Goal: Task Accomplishment & Management: Manage account settings

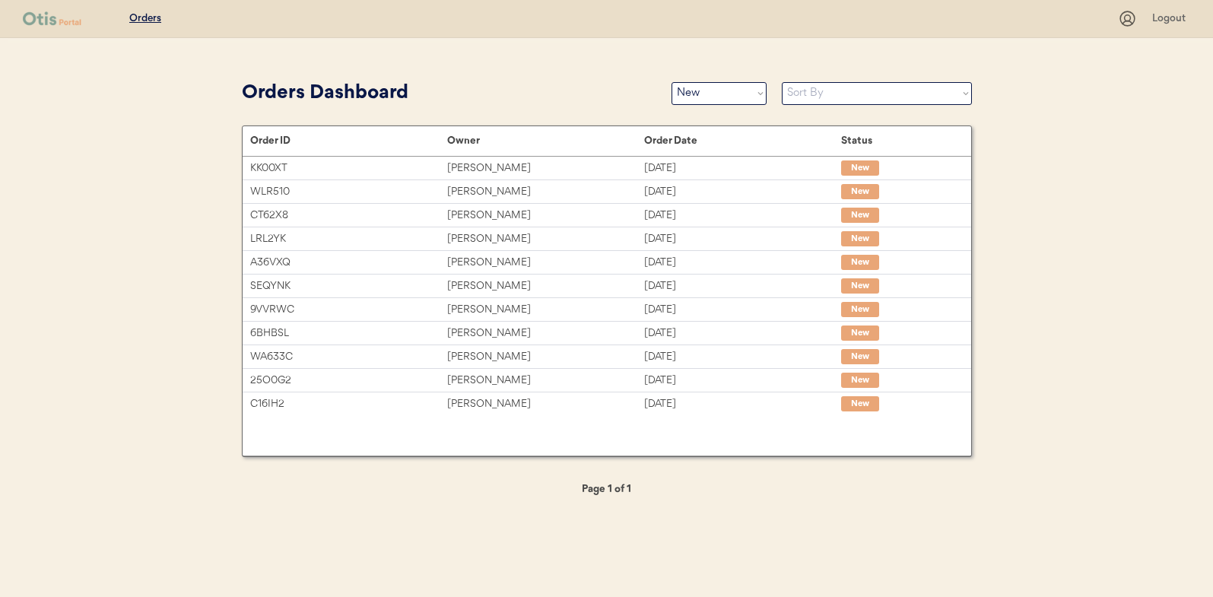
select select ""new""
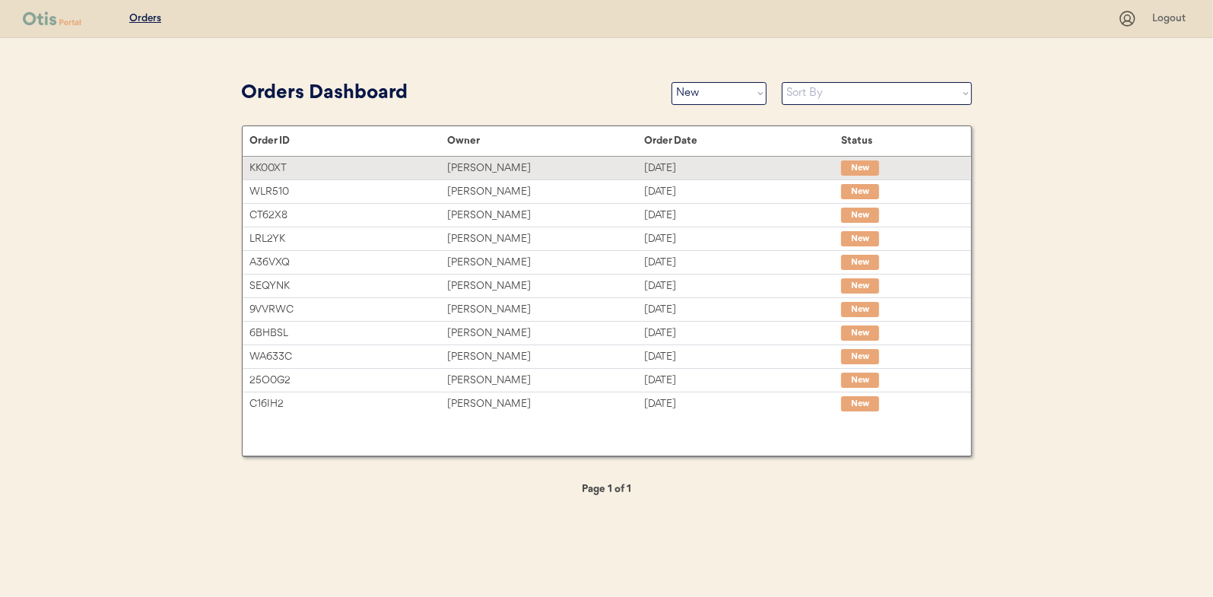
click at [475, 167] on div "Barry Shafrin" at bounding box center [545, 168] width 197 height 17
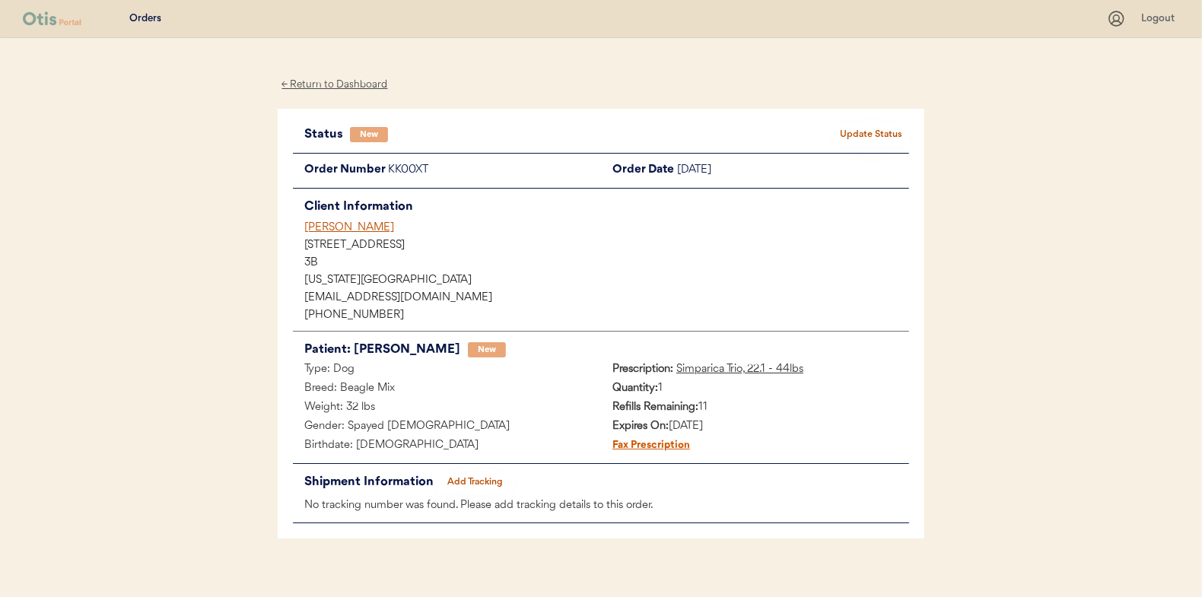
click at [877, 127] on button "Update Status" at bounding box center [871, 134] width 76 height 21
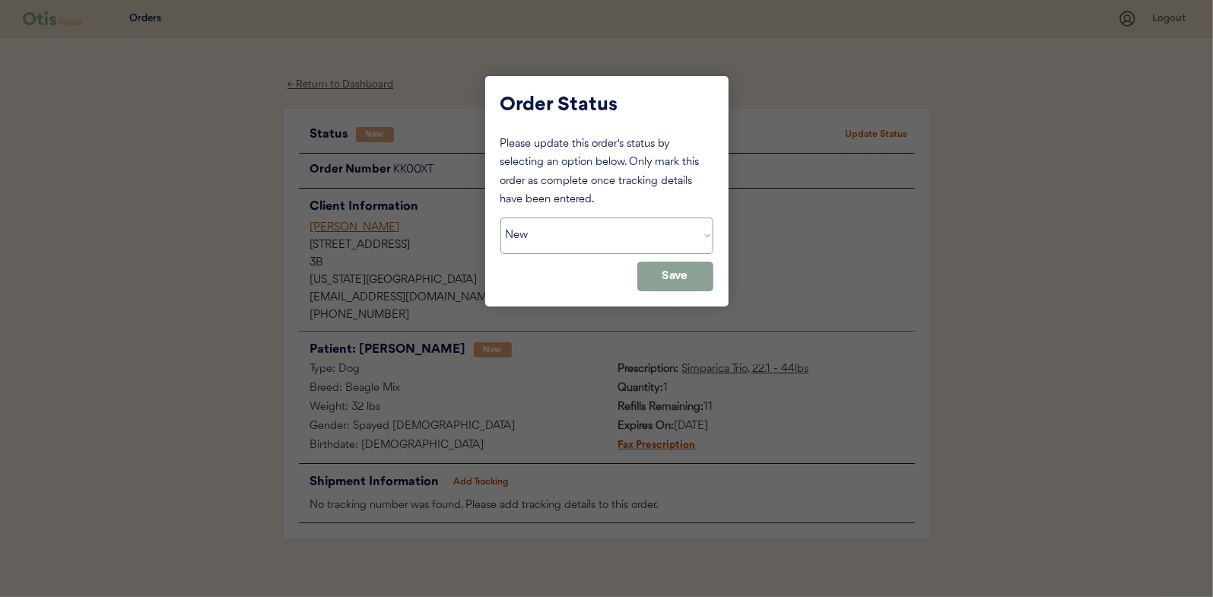
click at [560, 234] on select "Status On Hold New In Progress Complete Pending HW Consent Canceled" at bounding box center [607, 236] width 213 height 37
select select ""in_progress""
click at [501, 218] on select "Status On Hold New In Progress Complete Pending HW Consent Canceled" at bounding box center [607, 236] width 213 height 37
click at [669, 275] on button "Save" at bounding box center [676, 277] width 76 height 30
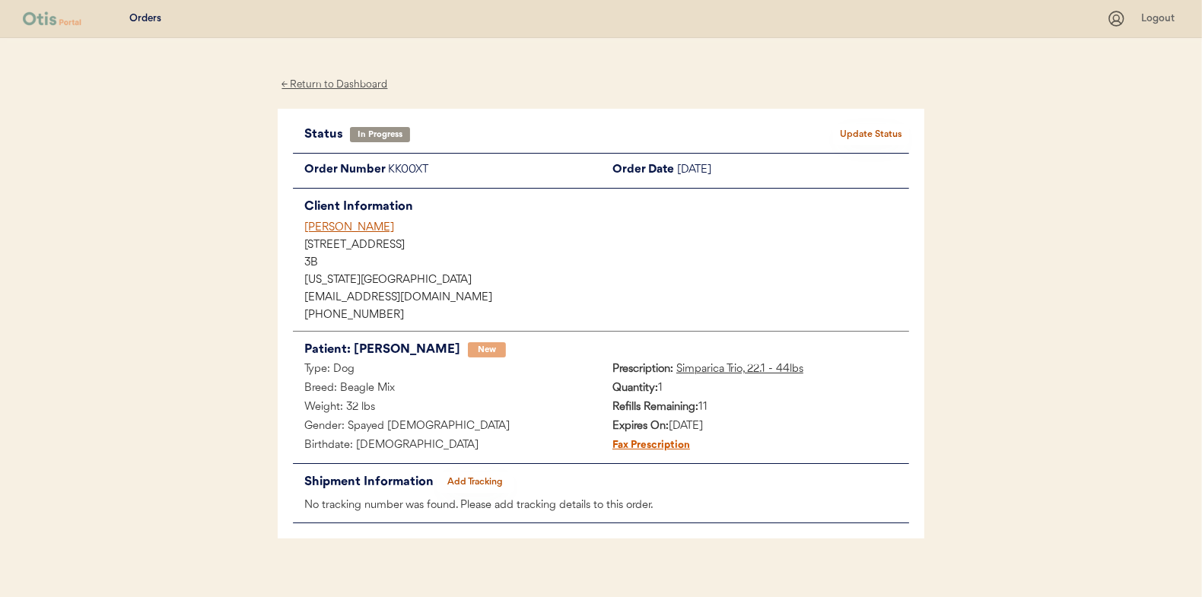
click at [324, 85] on div "← Return to Dashboard" at bounding box center [335, 84] width 114 height 17
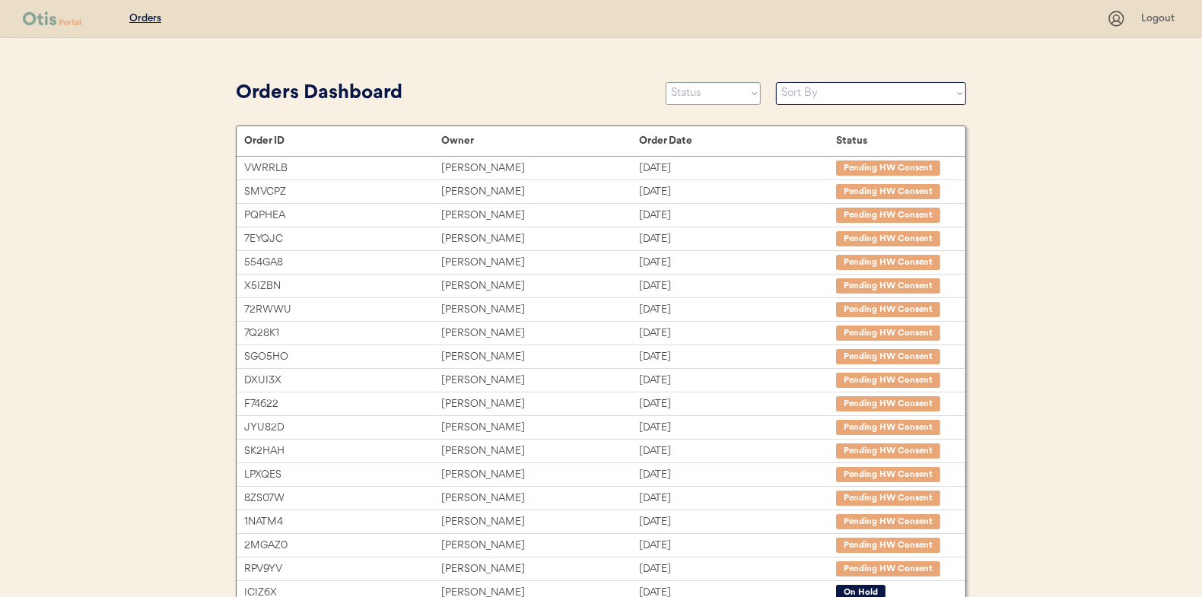
click at [687, 97] on select "Status On Hold New In Progress Complete Pending HW Consent Canceled" at bounding box center [713, 93] width 95 height 23
select select ""new""
click at [666, 82] on select "Status On Hold New In Progress Complete Pending HW Consent Canceled" at bounding box center [713, 93] width 95 height 23
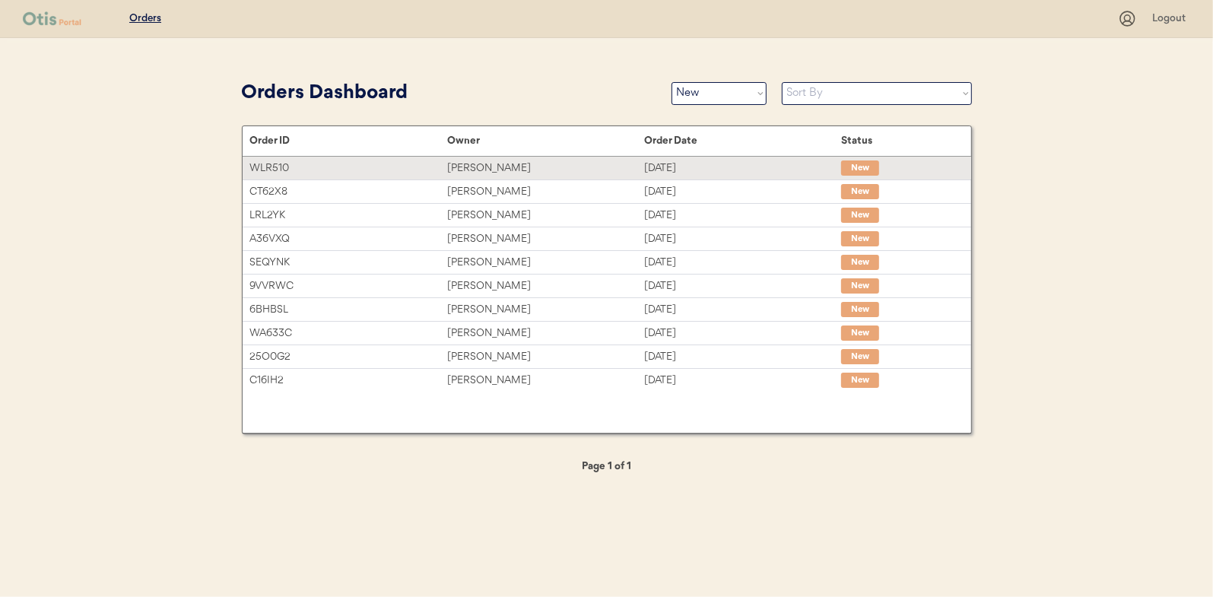
click at [479, 164] on div "[PERSON_NAME]" at bounding box center [545, 168] width 197 height 17
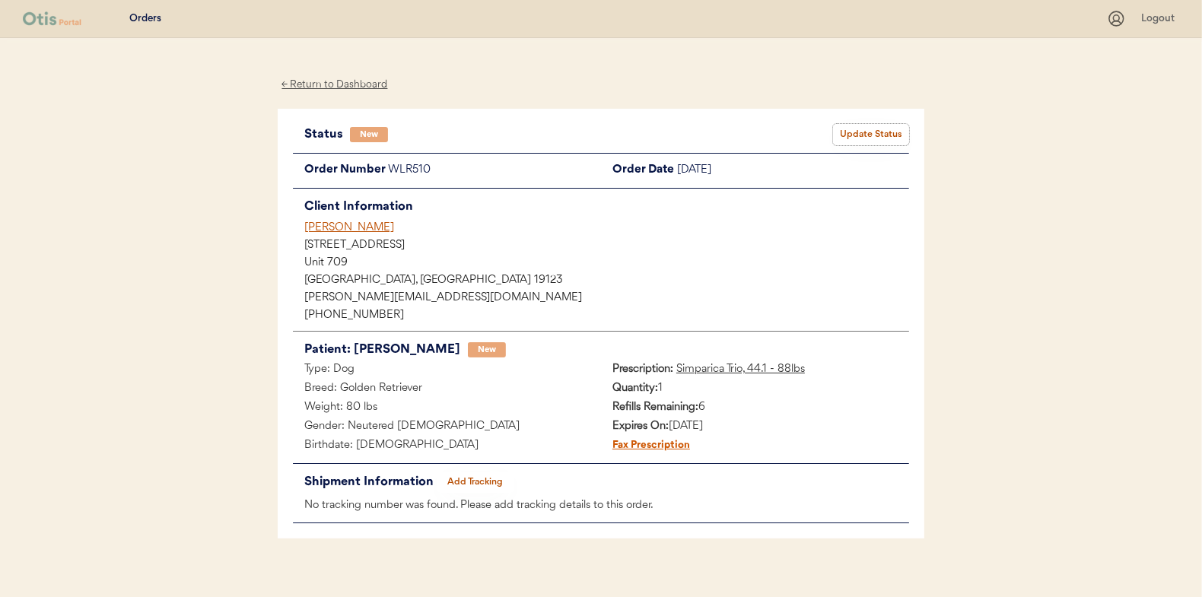
click at [879, 137] on button "Update Status" at bounding box center [871, 134] width 76 height 21
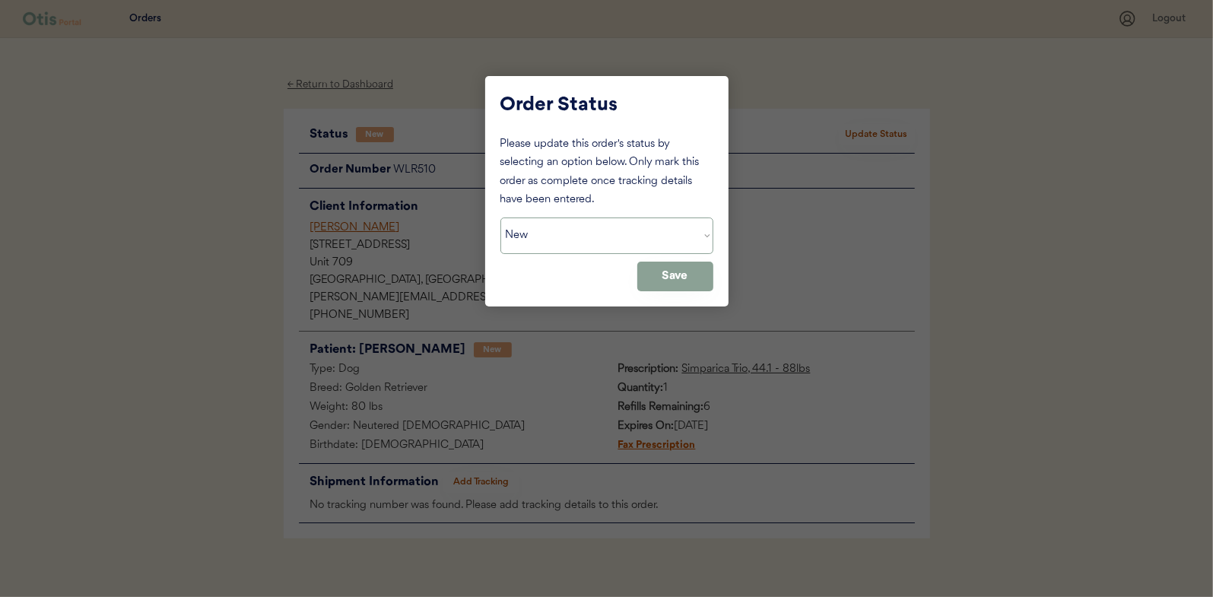
click at [569, 247] on select "Status On Hold New In Progress Complete Pending HW Consent Canceled" at bounding box center [607, 236] width 213 height 37
select select ""in_progress""
click at [501, 218] on select "Status On Hold New In Progress Complete Pending HW Consent Canceled" at bounding box center [607, 236] width 213 height 37
drag, startPoint x: 669, startPoint y: 274, endPoint x: 478, endPoint y: 179, distance: 214.0
click at [669, 274] on button "Save" at bounding box center [676, 277] width 76 height 30
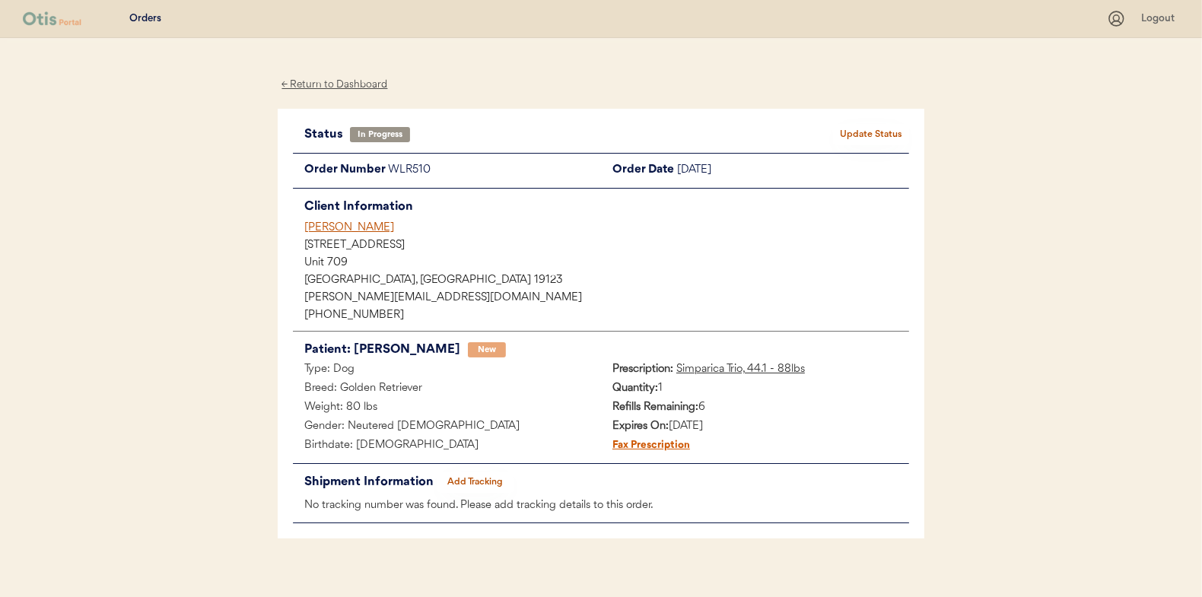
click at [342, 84] on div "← Return to Dashboard" at bounding box center [335, 84] width 114 height 17
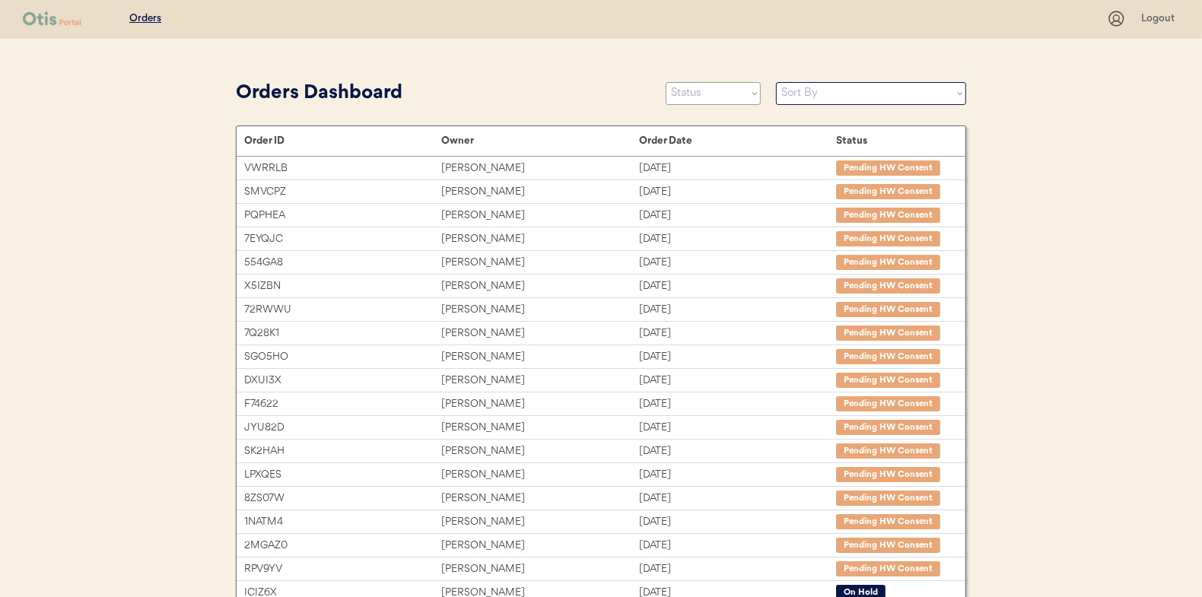
click at [693, 93] on select "Status On Hold New In Progress Complete Pending HW Consent Canceled" at bounding box center [713, 93] width 95 height 23
select select ""new""
click at [666, 82] on select "Status On Hold New In Progress Complete Pending HW Consent Canceled" at bounding box center [713, 93] width 95 height 23
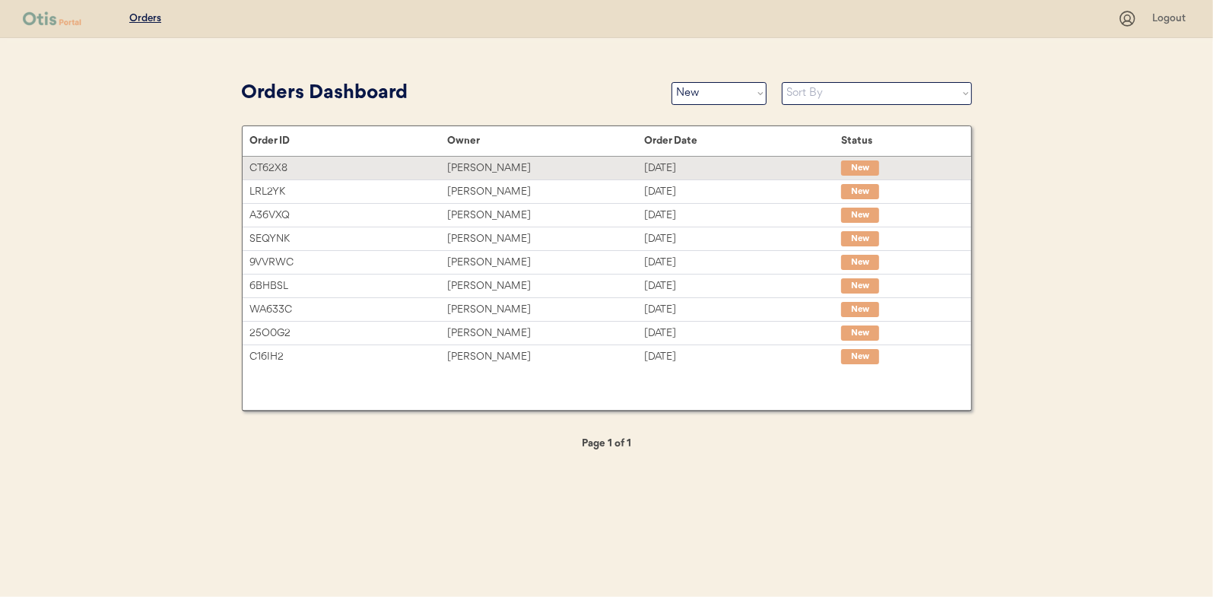
click at [482, 164] on div "[PERSON_NAME]" at bounding box center [545, 168] width 197 height 17
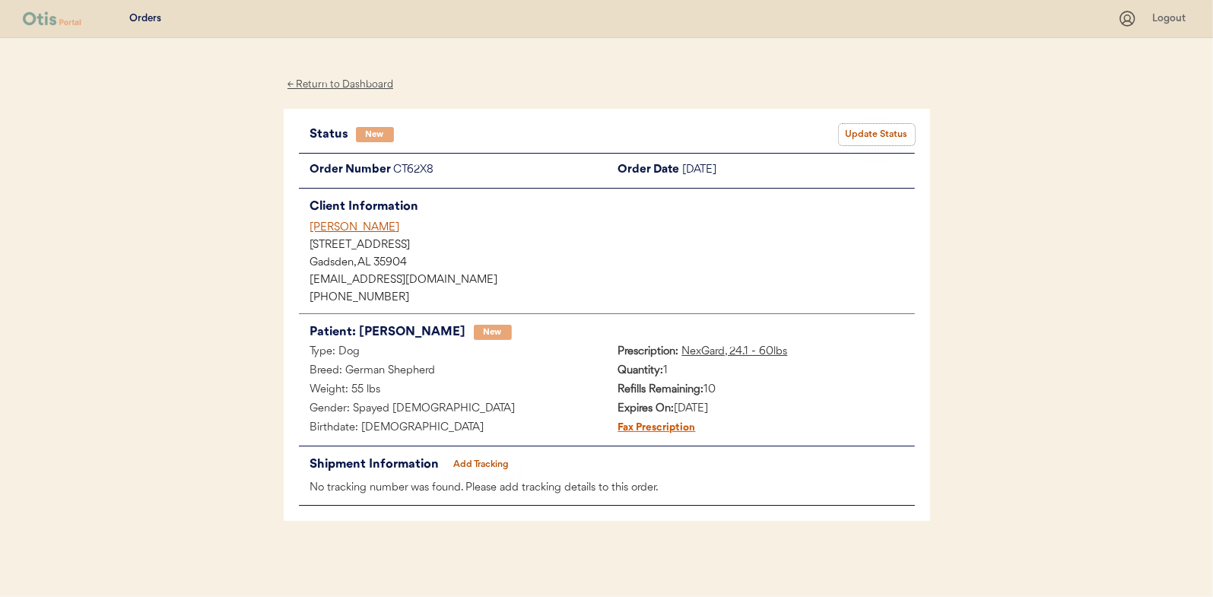
click at [892, 127] on button "Update Status" at bounding box center [877, 134] width 76 height 21
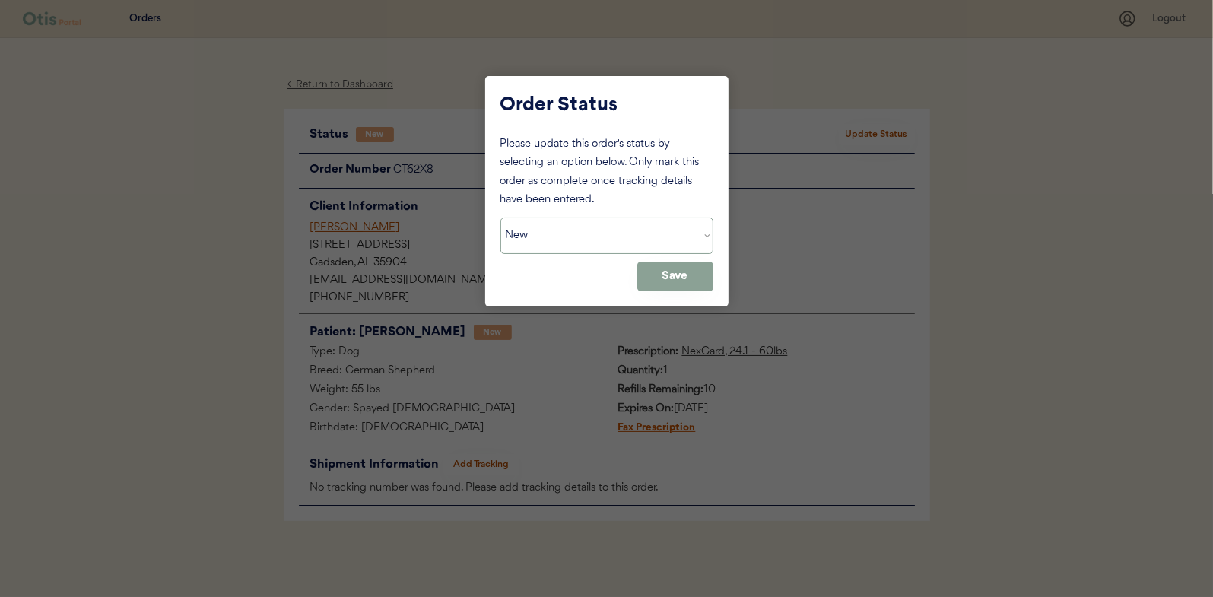
click at [554, 228] on select "Status On Hold New In Progress Complete Pending HW Consent Canceled" at bounding box center [607, 236] width 213 height 37
select select ""in_progress""
click at [501, 218] on select "Status On Hold New In Progress Complete Pending HW Consent Canceled" at bounding box center [607, 236] width 213 height 37
click at [687, 288] on button "Save" at bounding box center [676, 277] width 76 height 30
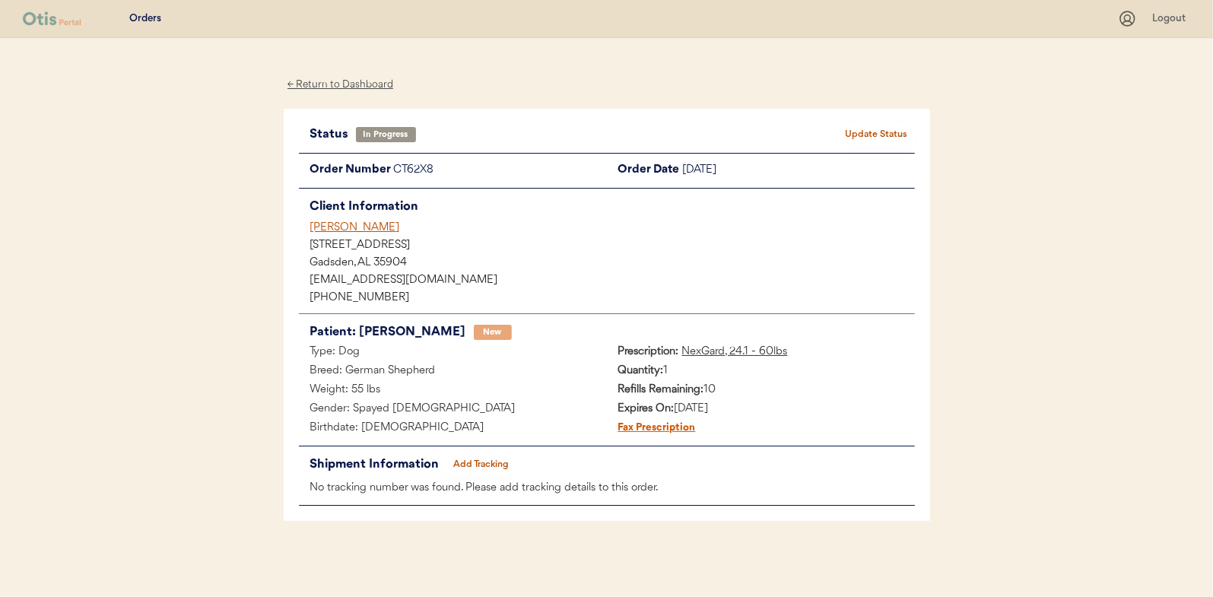
click at [336, 76] on div "← Return to Dashboard" at bounding box center [341, 84] width 114 height 17
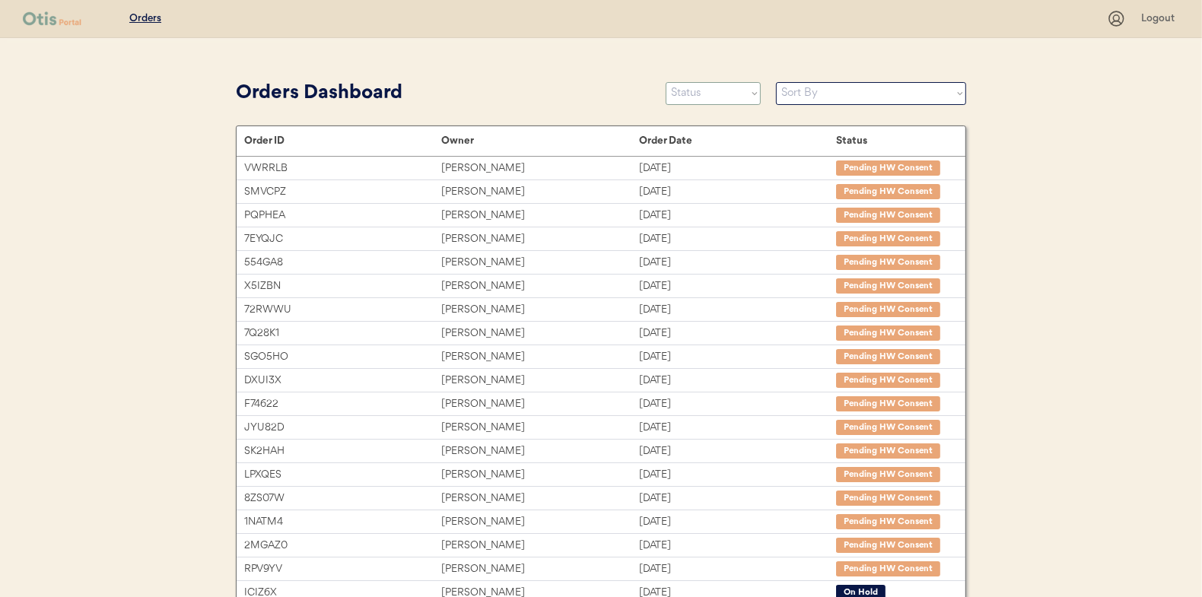
click at [707, 101] on select "Status On Hold New In Progress Complete Pending HW Consent Canceled" at bounding box center [713, 93] width 95 height 23
select select ""new""
click at [666, 82] on select "Status On Hold New In Progress Complete Pending HW Consent Canceled" at bounding box center [713, 93] width 95 height 23
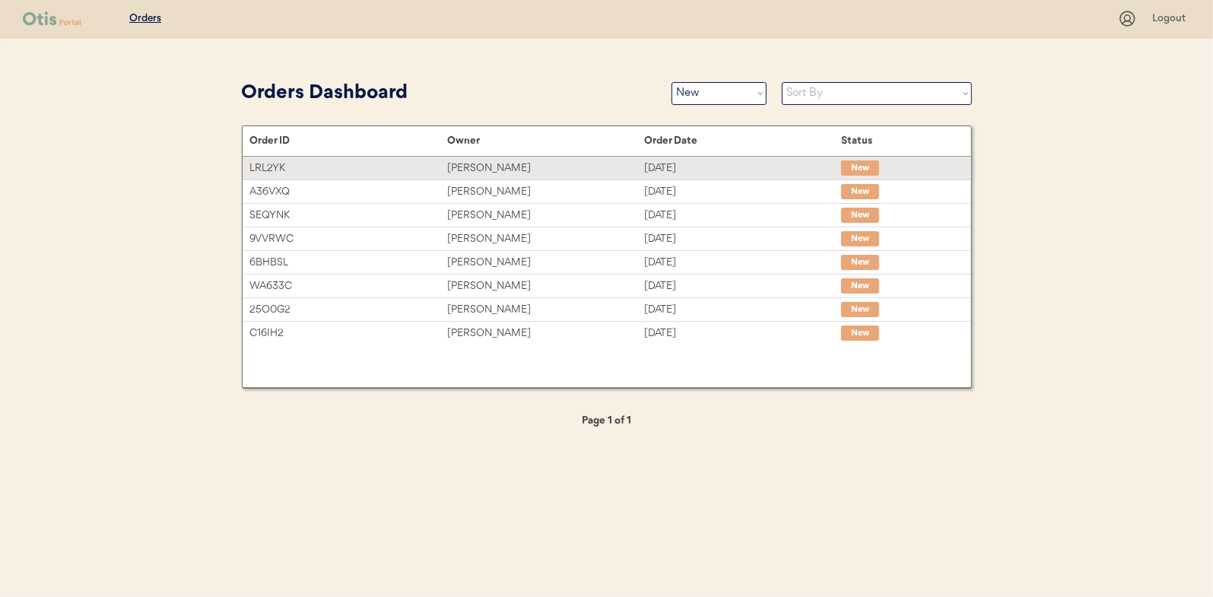
click at [474, 163] on div "Eileen Castro" at bounding box center [545, 168] width 197 height 17
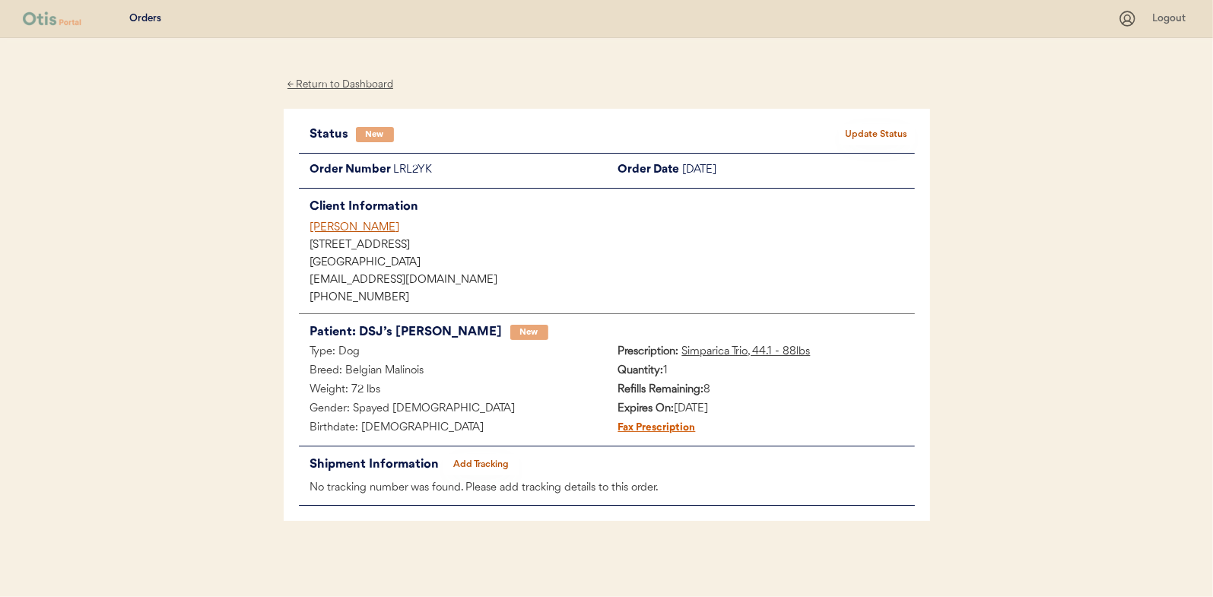
click at [860, 131] on button "Update Status" at bounding box center [877, 134] width 76 height 21
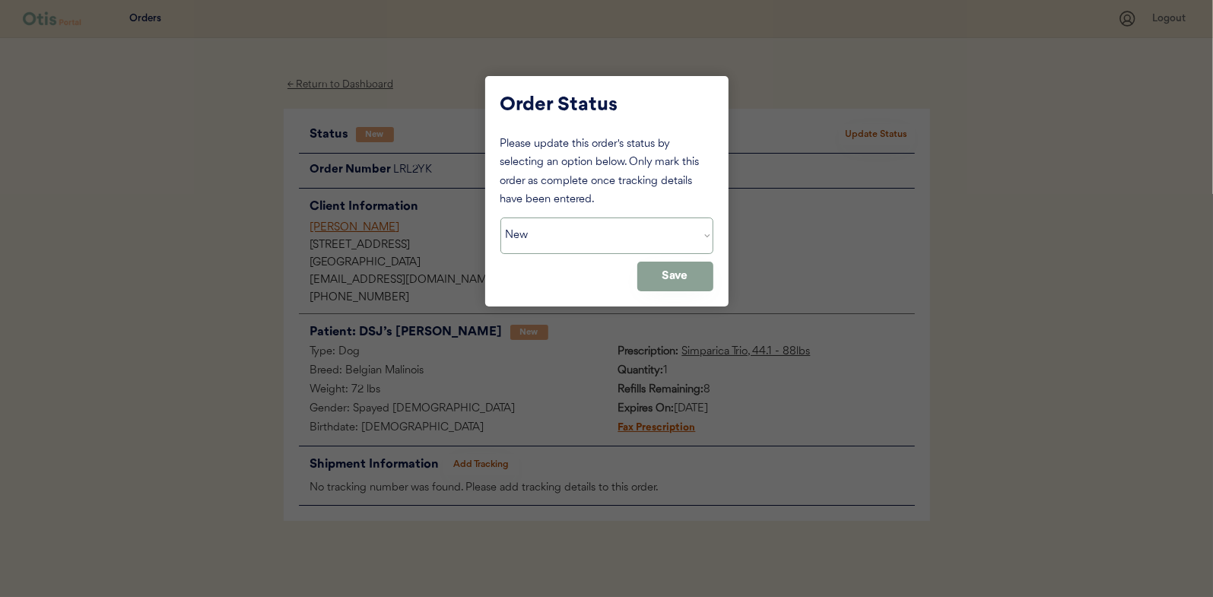
click at [567, 236] on select "Status On Hold New In Progress Complete Pending HW Consent Canceled" at bounding box center [607, 236] width 213 height 37
select select ""in_progress""
click at [501, 218] on select "Status On Hold New In Progress Complete Pending HW Consent Canceled" at bounding box center [607, 236] width 213 height 37
click at [673, 267] on button "Save" at bounding box center [676, 277] width 76 height 30
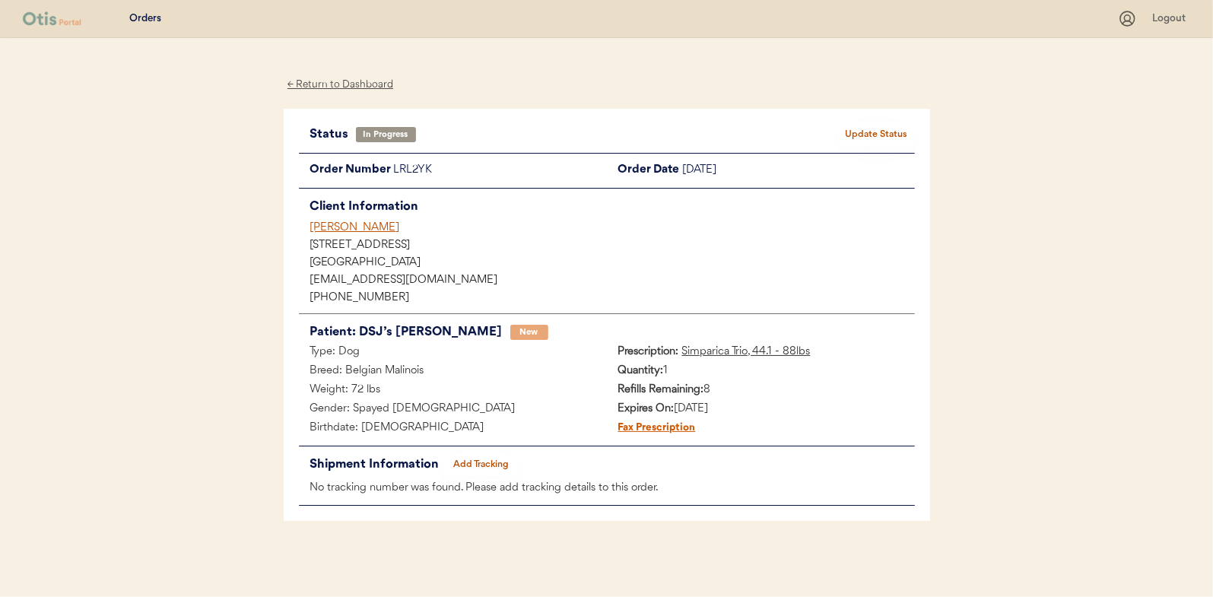
click at [339, 83] on div "← Return to Dashboard" at bounding box center [341, 84] width 114 height 17
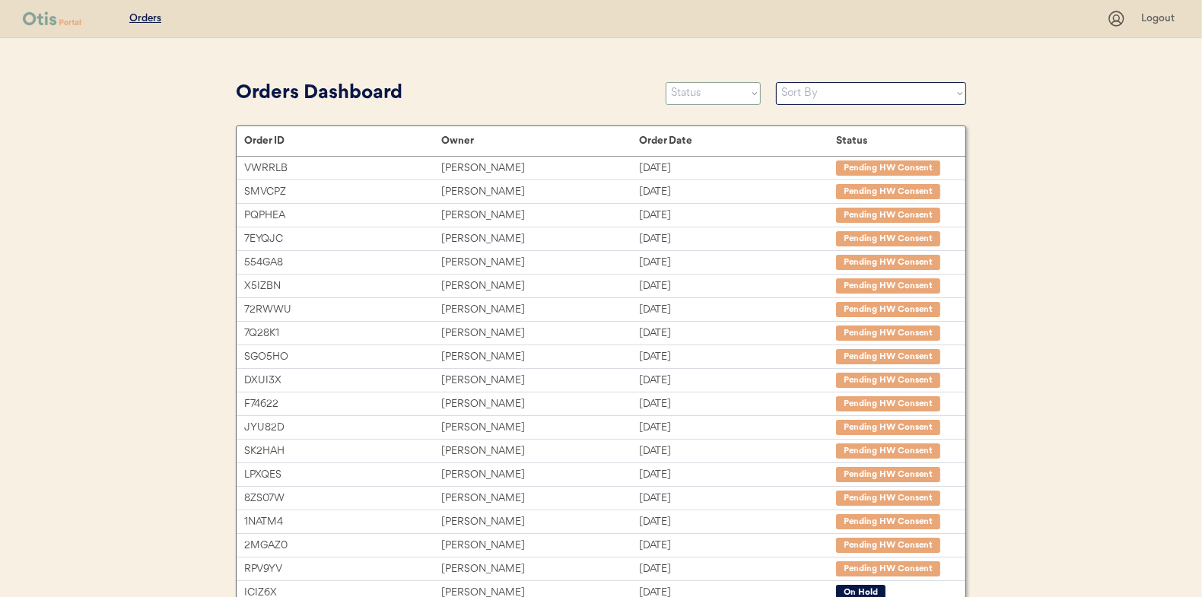
click at [705, 91] on select "Status On Hold New In Progress Complete Pending HW Consent Canceled" at bounding box center [713, 93] width 95 height 23
select select ""new""
click at [666, 82] on select "Status On Hold New In Progress Complete Pending HW Consent Canceled" at bounding box center [713, 93] width 95 height 23
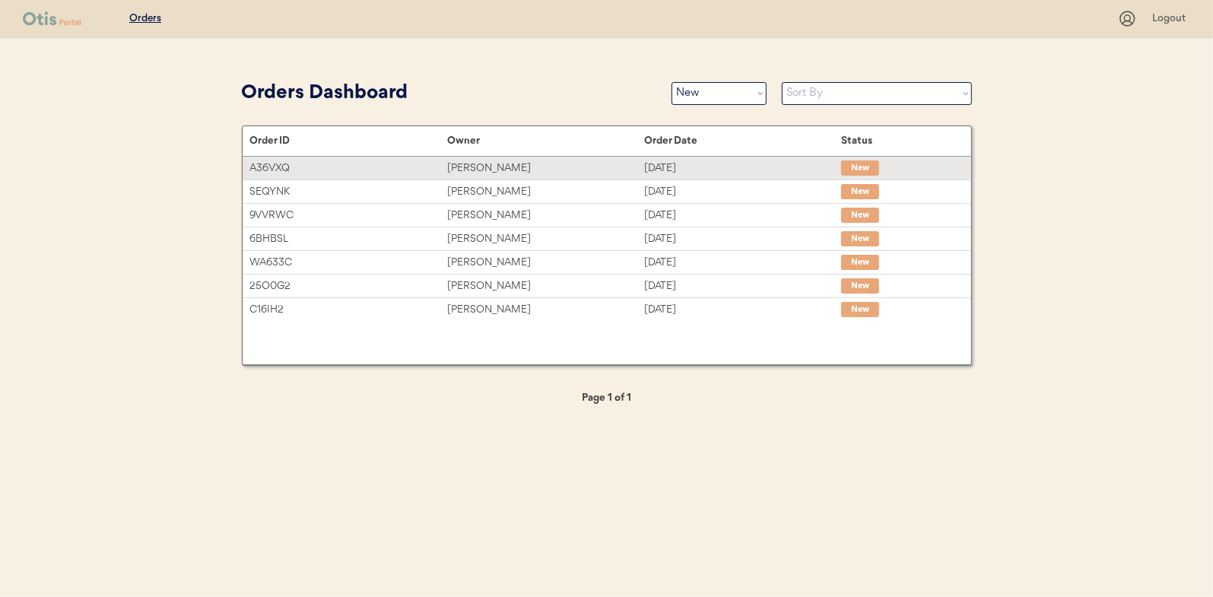
click at [424, 167] on div "A36VXQ" at bounding box center [348, 168] width 197 height 17
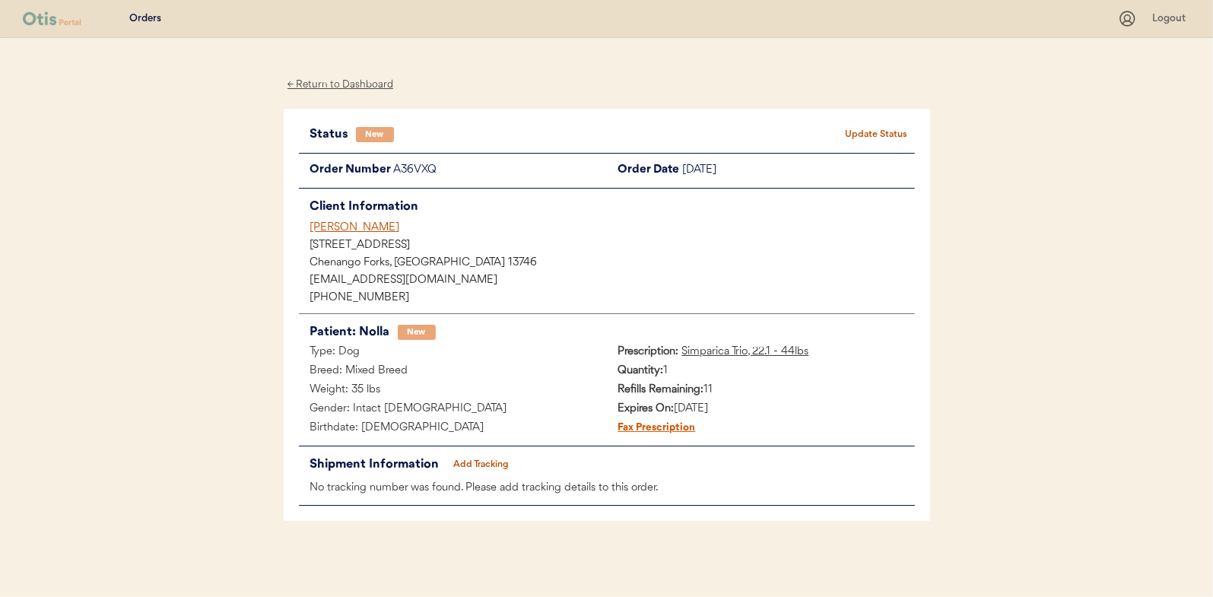
click at [664, 423] on div "Fax Prescription" at bounding box center [651, 428] width 89 height 19
click at [332, 81] on div "← Return to Dashboard" at bounding box center [341, 84] width 114 height 17
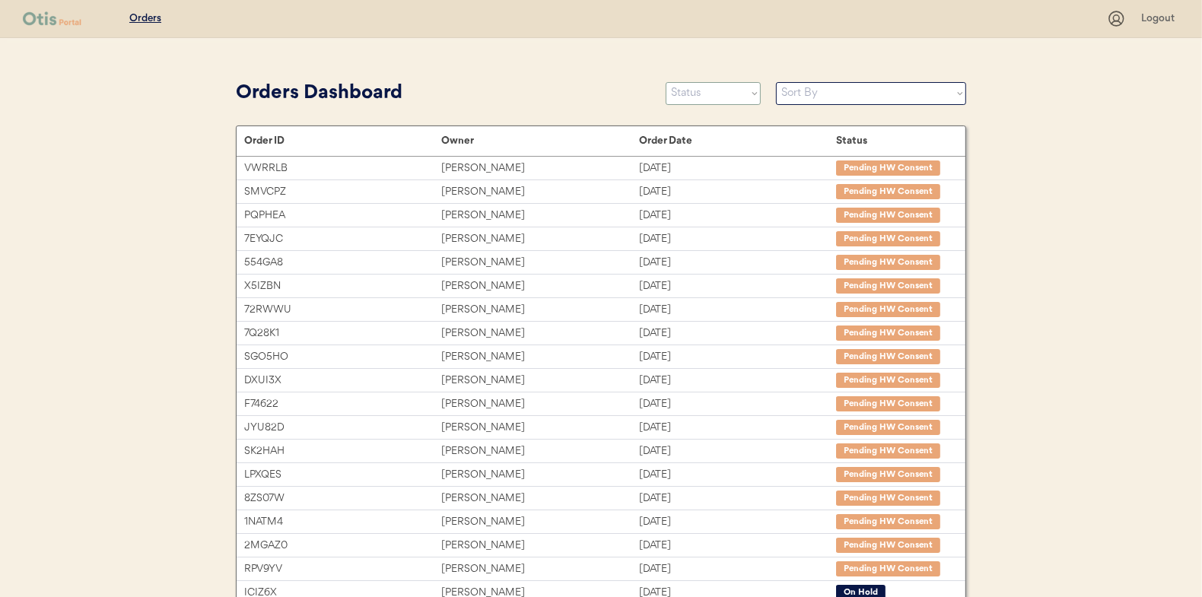
click at [677, 91] on select "Status On Hold New In Progress Complete Pending HW Consent Canceled" at bounding box center [713, 93] width 95 height 23
select select ""new""
click at [666, 82] on select "Status On Hold New In Progress Complete Pending HW Consent Canceled" at bounding box center [713, 93] width 95 height 23
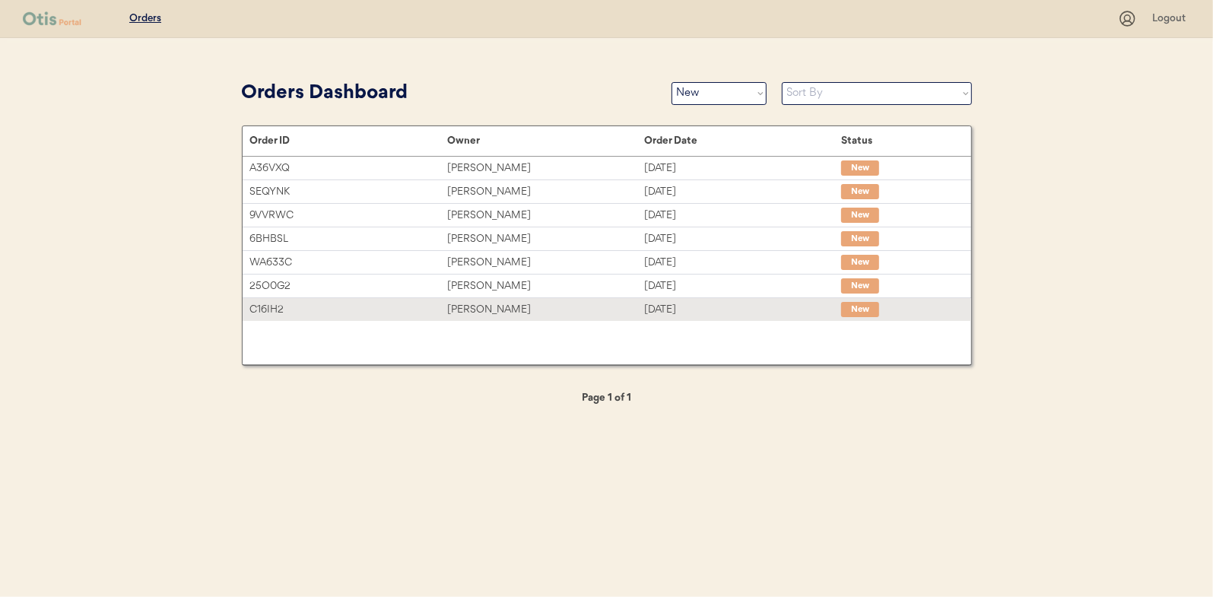
click at [473, 301] on div "Jason Harvison" at bounding box center [545, 309] width 197 height 17
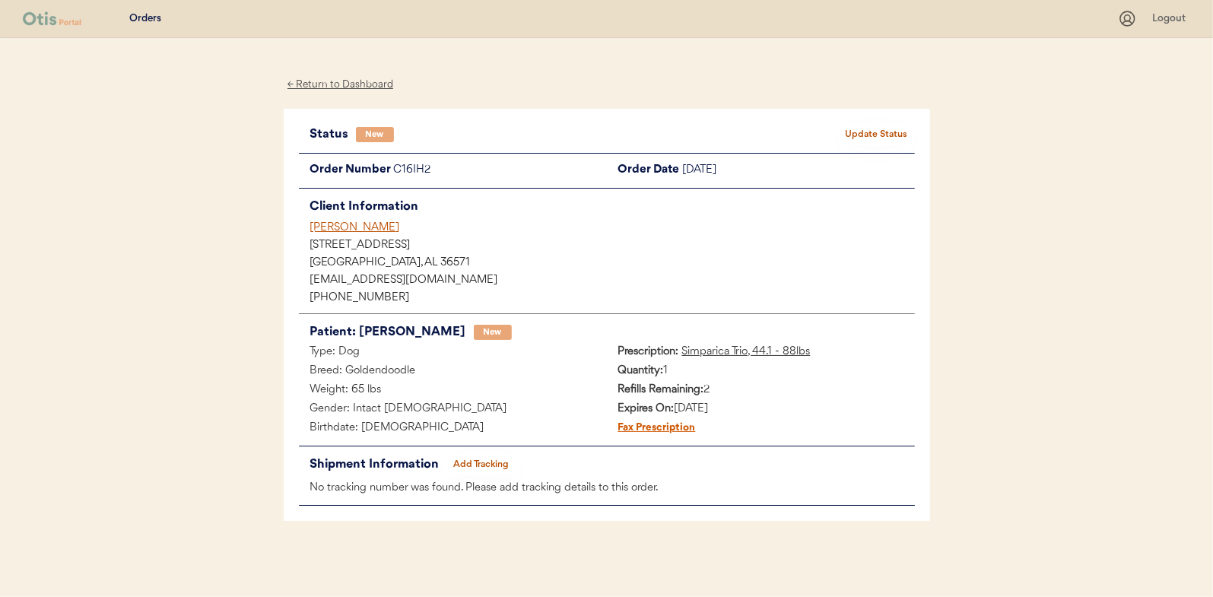
click at [888, 128] on button "Update Status" at bounding box center [877, 134] width 76 height 21
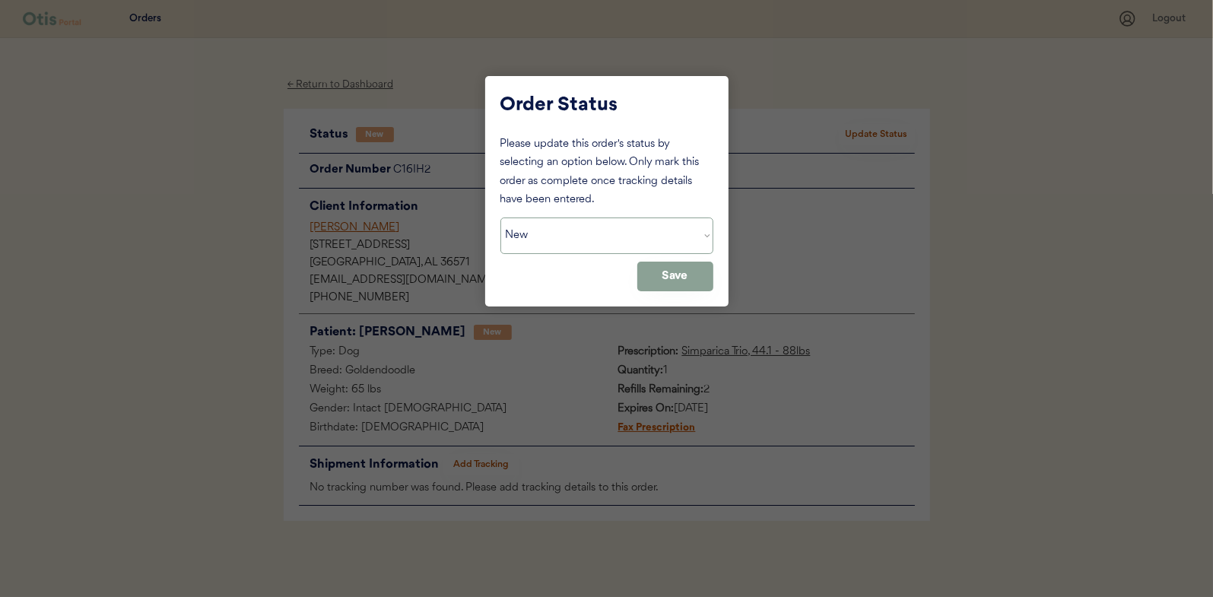
click at [545, 244] on select "Status On Hold New In Progress Complete Pending HW Consent Canceled" at bounding box center [607, 236] width 213 height 37
select select ""in_progress""
click at [501, 218] on select "Status On Hold New In Progress Complete Pending HW Consent Canceled" at bounding box center [607, 236] width 213 height 37
click at [679, 278] on button "Save" at bounding box center [676, 277] width 76 height 30
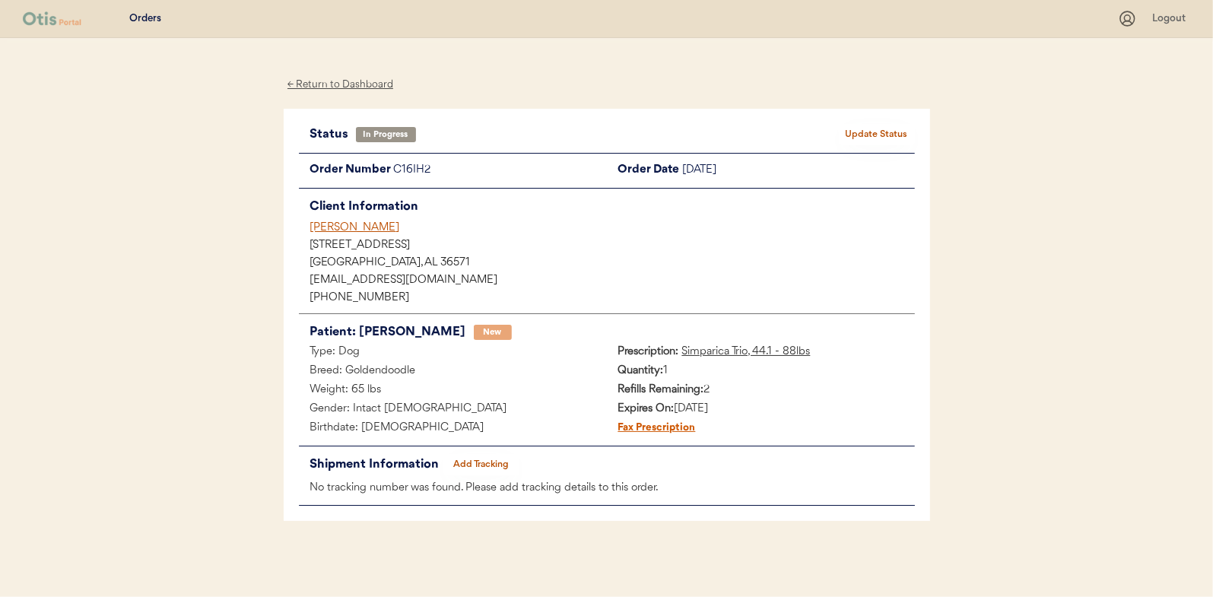
click at [347, 86] on div "← Return to Dashboard" at bounding box center [341, 84] width 114 height 17
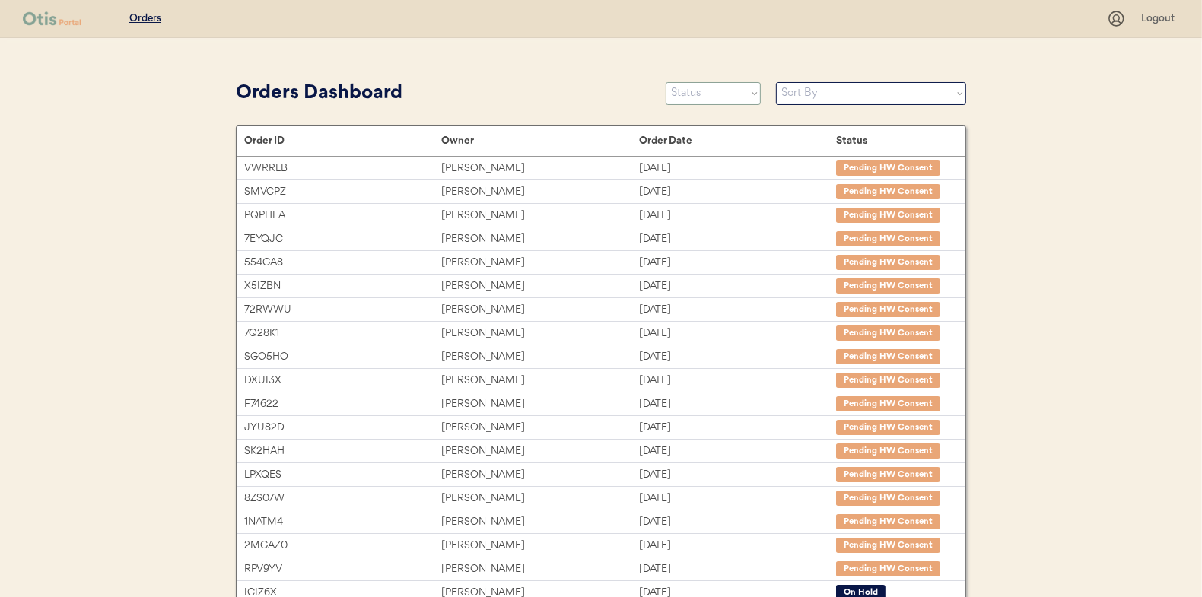
click at [702, 99] on select "Status On Hold New In Progress Complete Pending HW Consent Canceled" at bounding box center [713, 93] width 95 height 23
select select ""new""
click at [666, 82] on select "Status On Hold New In Progress Complete Pending HW Consent Canceled" at bounding box center [713, 93] width 95 height 23
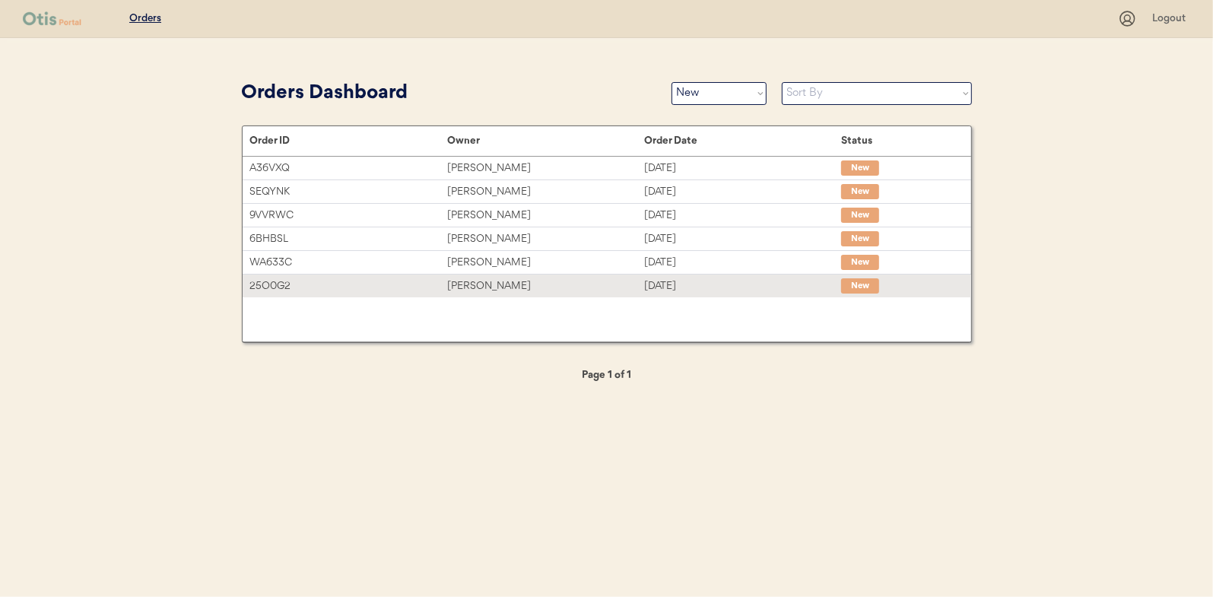
click at [465, 285] on div "[PERSON_NAME]" at bounding box center [545, 286] width 197 height 17
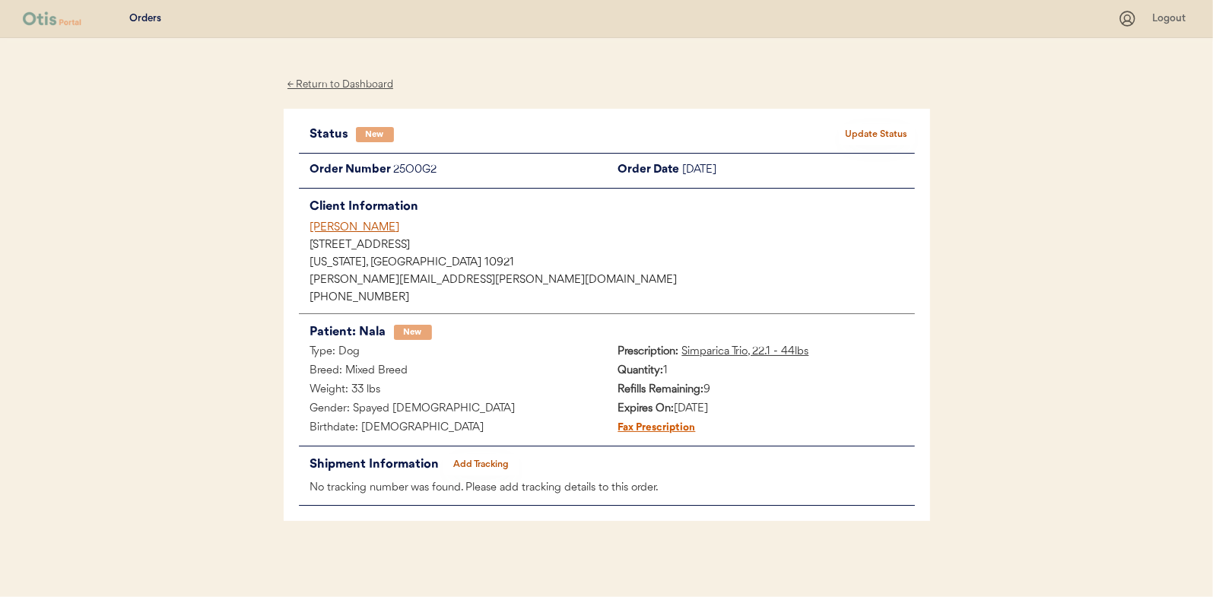
click at [867, 132] on button "Update Status" at bounding box center [877, 134] width 76 height 21
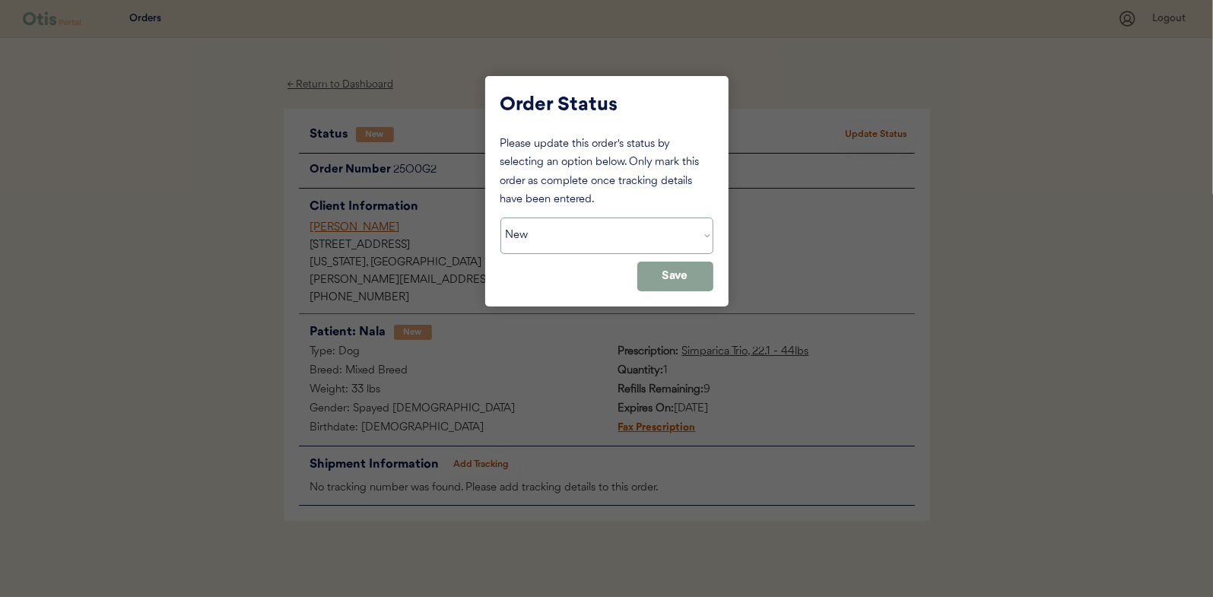
click at [554, 234] on select "Status On Hold New In Progress Complete Pending HW Consent Canceled" at bounding box center [607, 236] width 213 height 37
select select ""in_progress""
click at [501, 218] on select "Status On Hold New In Progress Complete Pending HW Consent Canceled" at bounding box center [607, 236] width 213 height 37
click at [676, 274] on button "Save" at bounding box center [676, 277] width 76 height 30
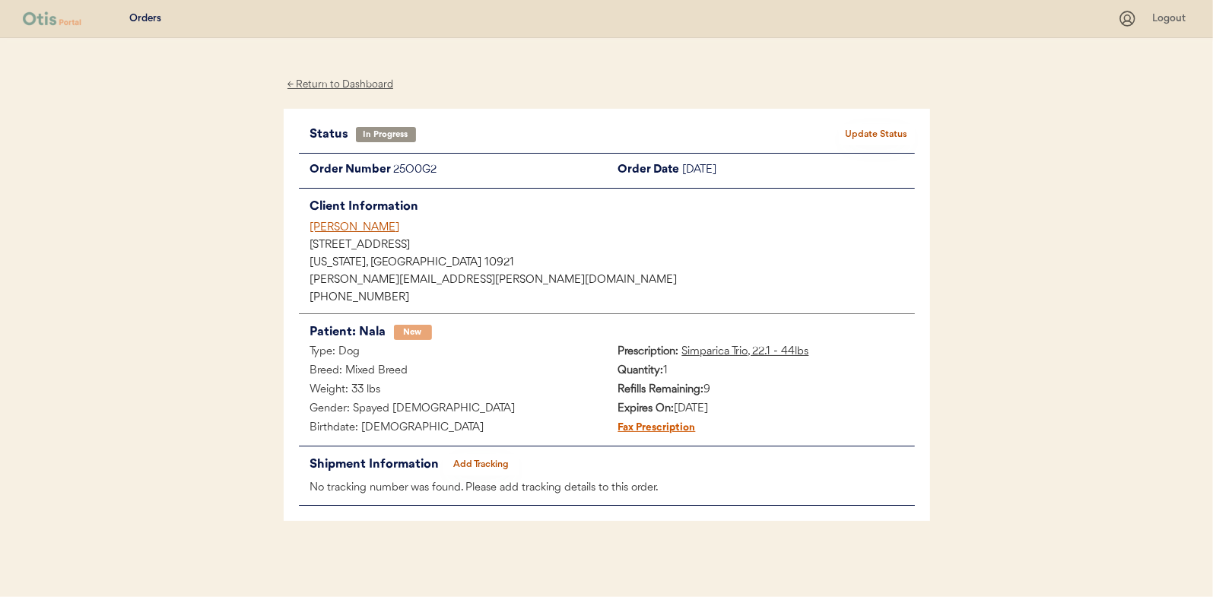
click at [345, 85] on div "← Return to Dashboard" at bounding box center [341, 84] width 114 height 17
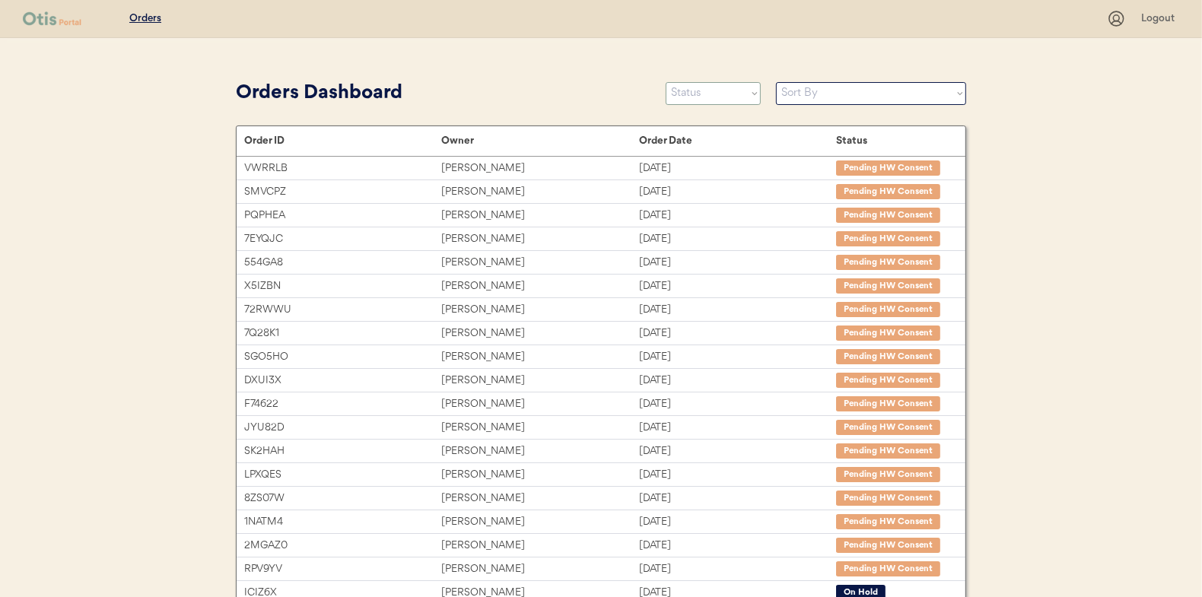
click at [689, 90] on select "Status On Hold New In Progress Complete Pending HW Consent Canceled" at bounding box center [713, 93] width 95 height 23
select select ""new""
click at [666, 82] on select "Status On Hold New In Progress Complete Pending HW Consent Canceled" at bounding box center [713, 93] width 95 height 23
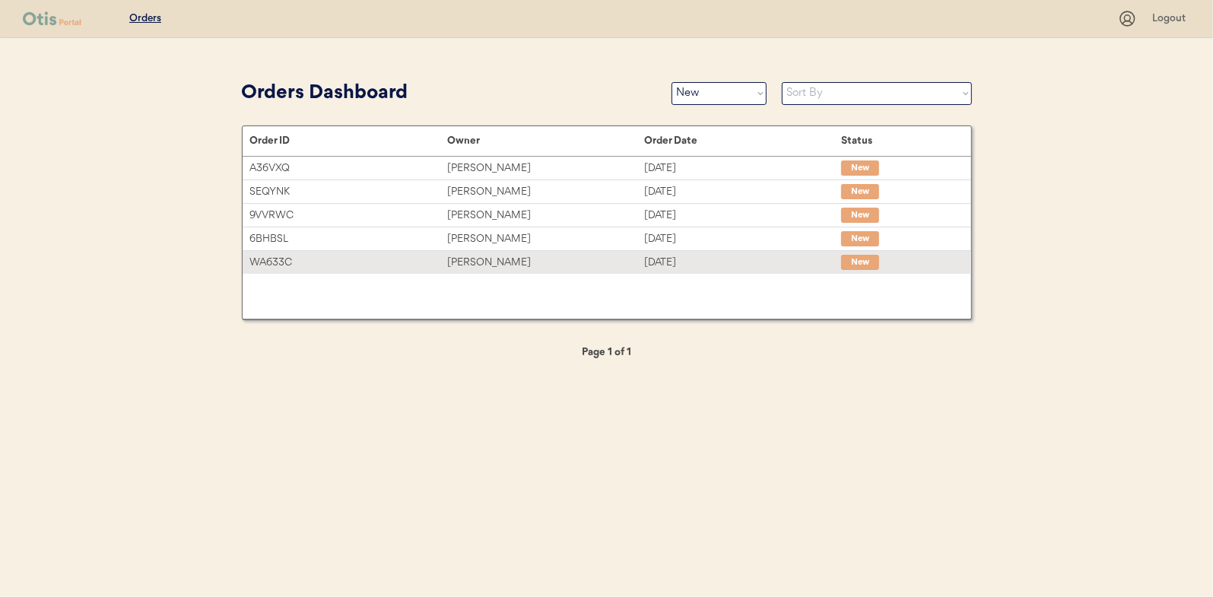
click at [501, 266] on div "[PERSON_NAME]" at bounding box center [545, 262] width 197 height 17
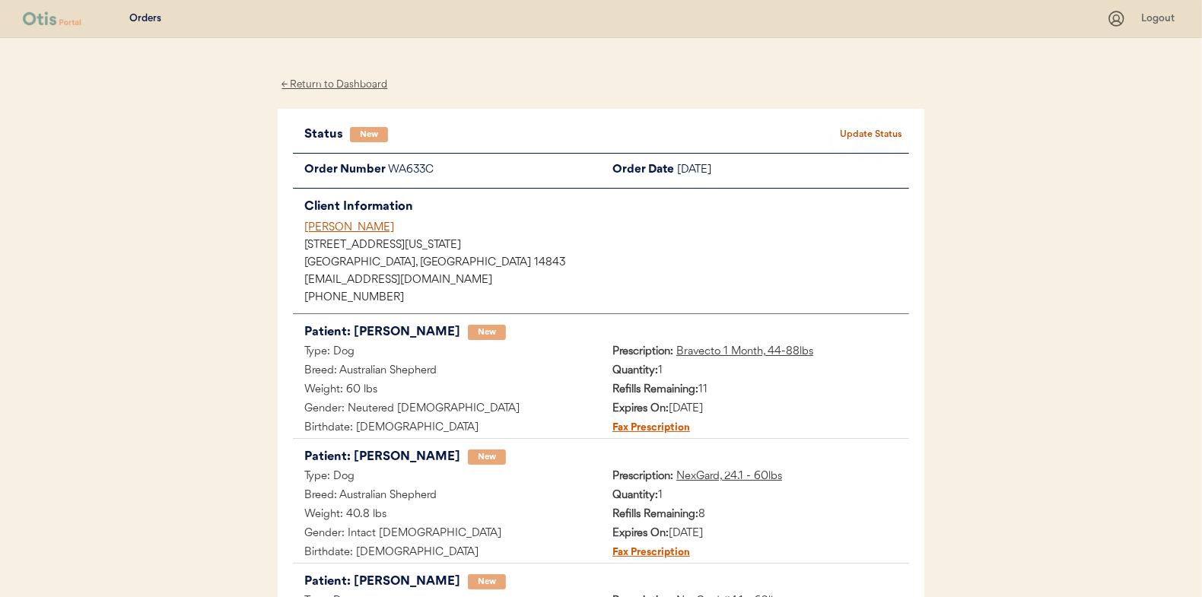
click at [850, 131] on button "Update Status" at bounding box center [871, 134] width 76 height 21
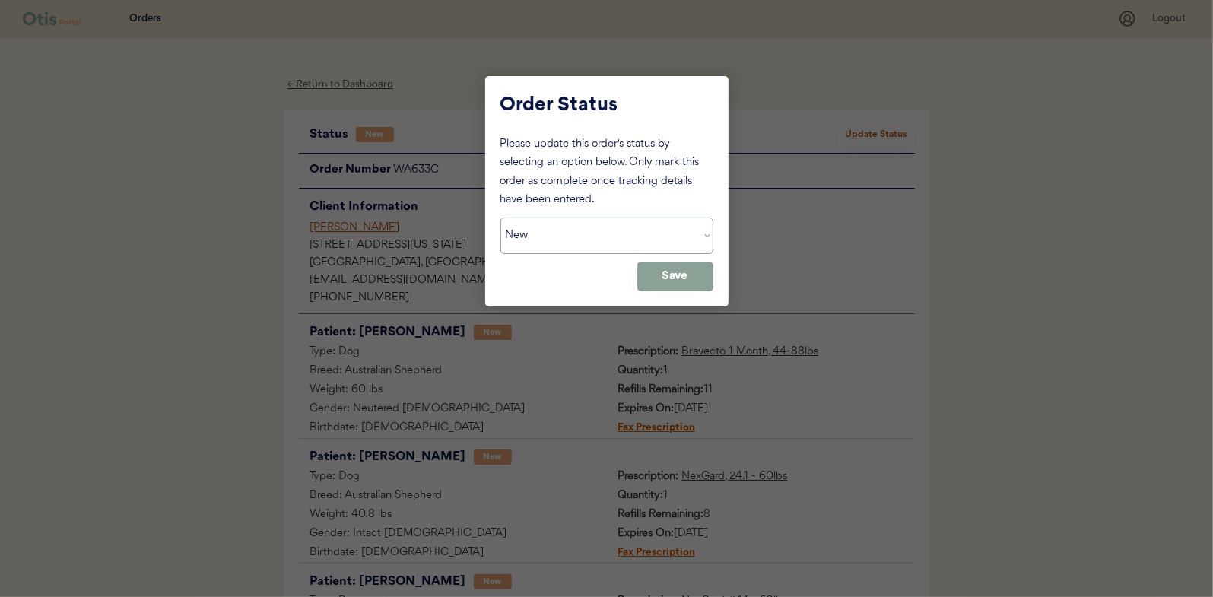
click at [593, 229] on select "Status On Hold New In Progress Complete Pending HW Consent Canceled" at bounding box center [607, 236] width 213 height 37
select select ""in_progress""
click at [501, 218] on select "Status On Hold New In Progress Complete Pending HW Consent Canceled" at bounding box center [607, 236] width 213 height 37
click at [665, 274] on button "Save" at bounding box center [676, 277] width 76 height 30
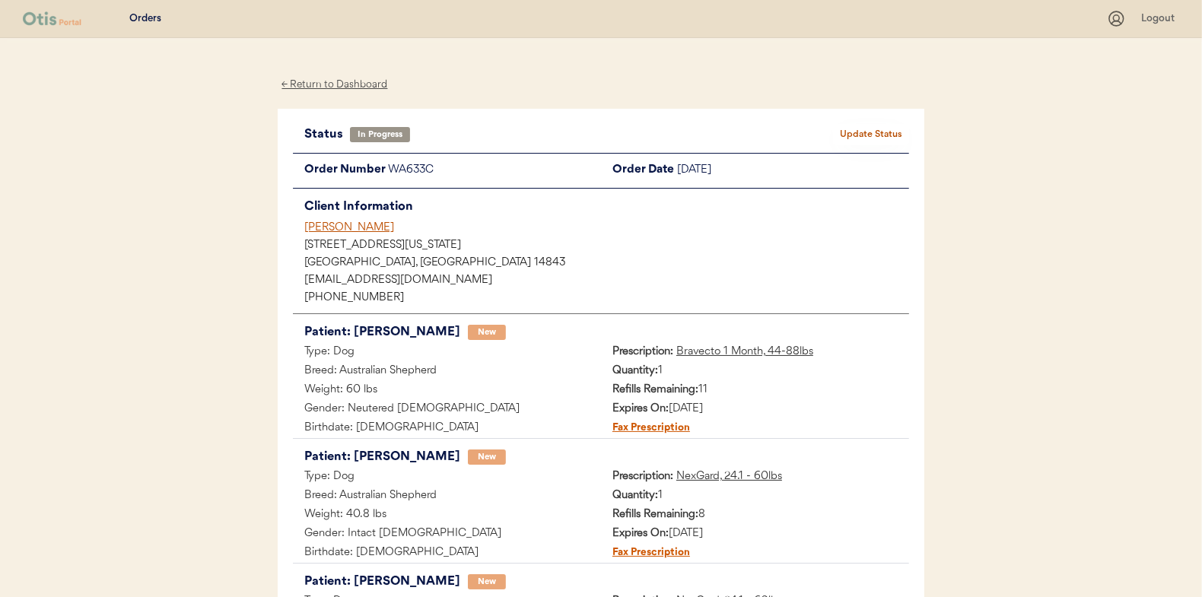
click at [343, 87] on div "← Return to Dashboard" at bounding box center [335, 84] width 114 height 17
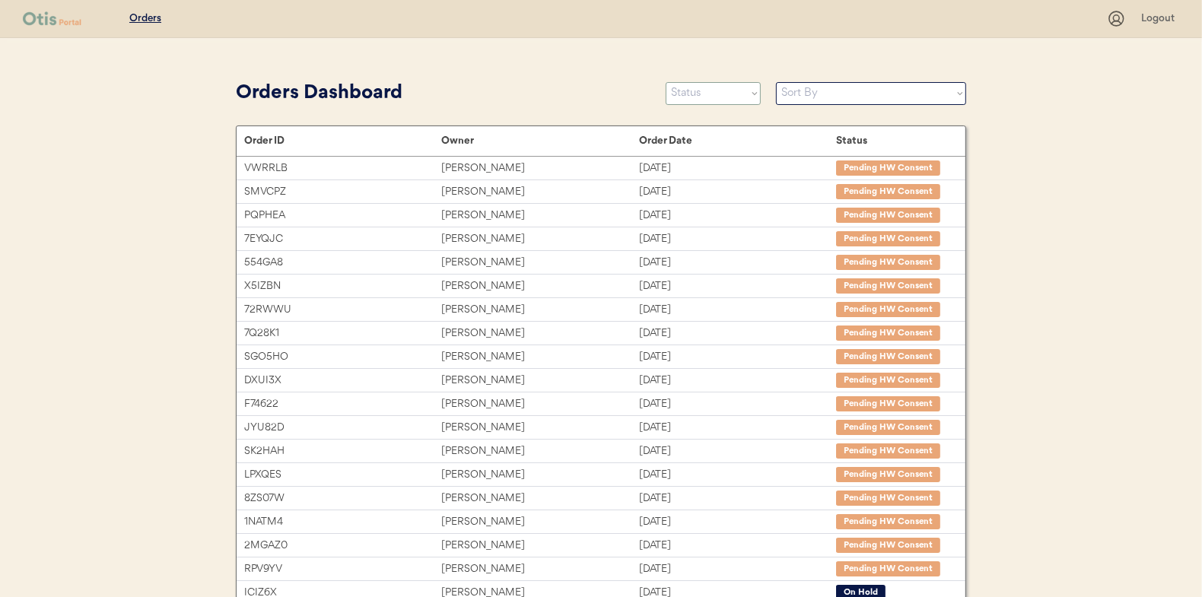
click at [683, 92] on select "Status On Hold New In Progress Complete Pending HW Consent Canceled" at bounding box center [713, 93] width 95 height 23
select select ""new""
click at [666, 82] on select "Status On Hold New In Progress Complete Pending HW Consent Canceled" at bounding box center [713, 93] width 95 height 23
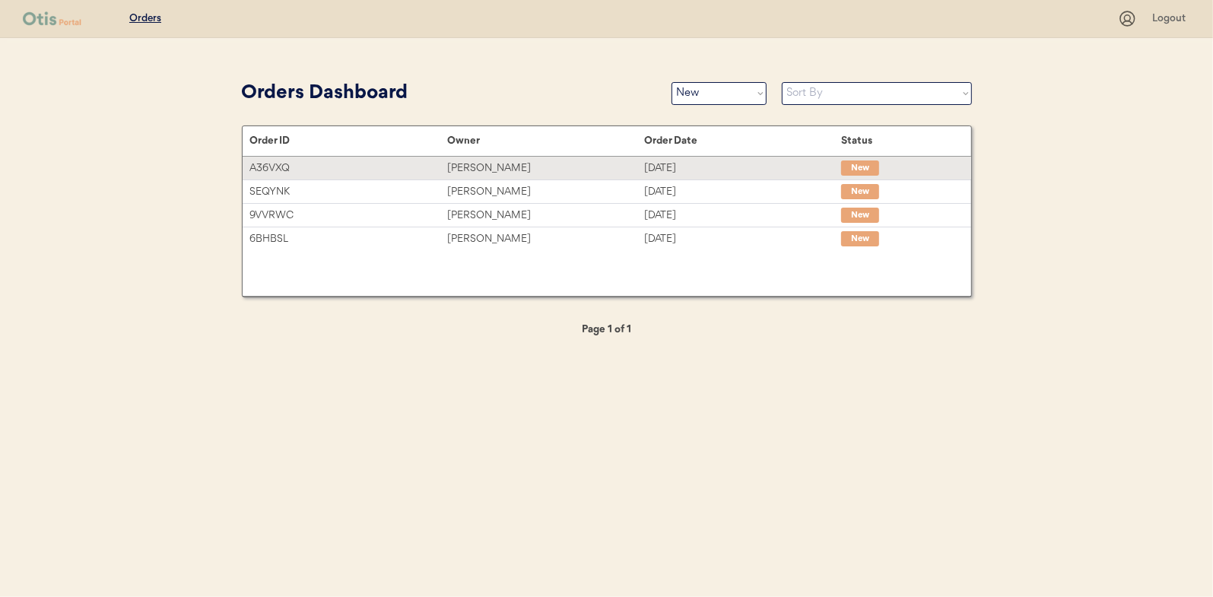
click at [479, 161] on div "[PERSON_NAME]" at bounding box center [545, 168] width 197 height 17
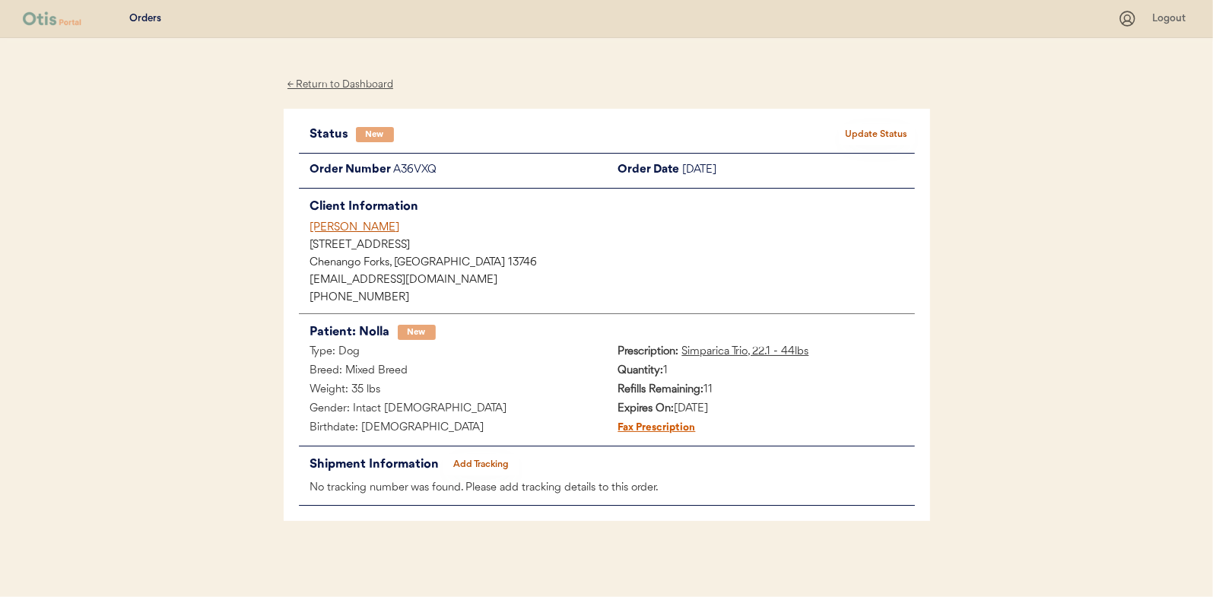
click at [355, 83] on div "← Return to Dashboard" at bounding box center [341, 84] width 114 height 17
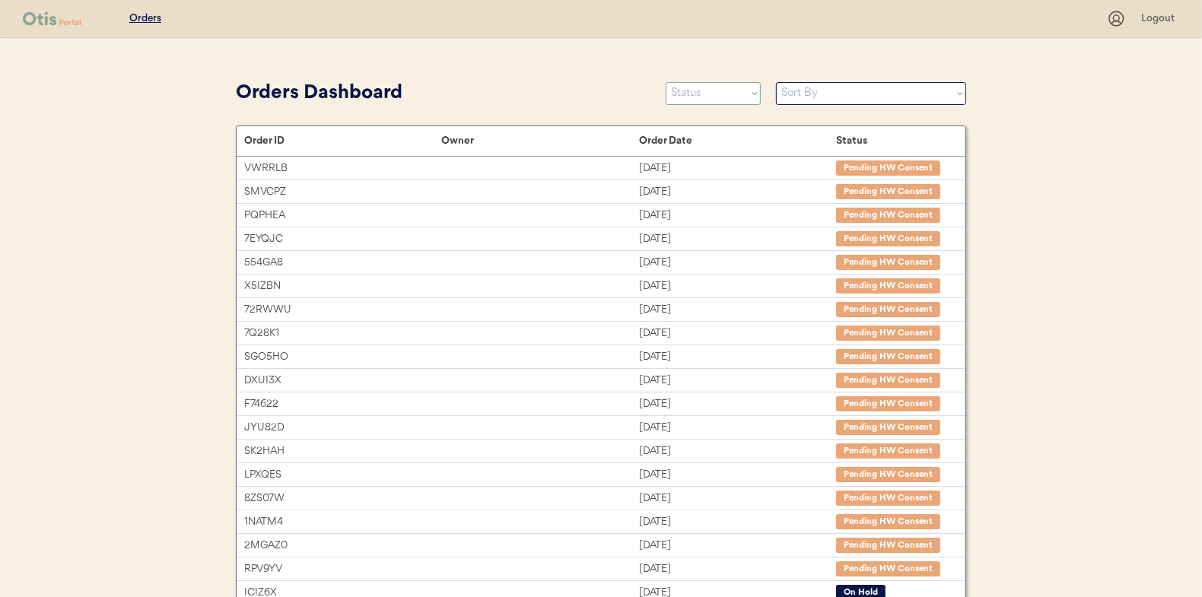
click at [722, 90] on select "Status On Hold New In Progress Complete Pending HW Consent Canceled" at bounding box center [713, 93] width 95 height 23
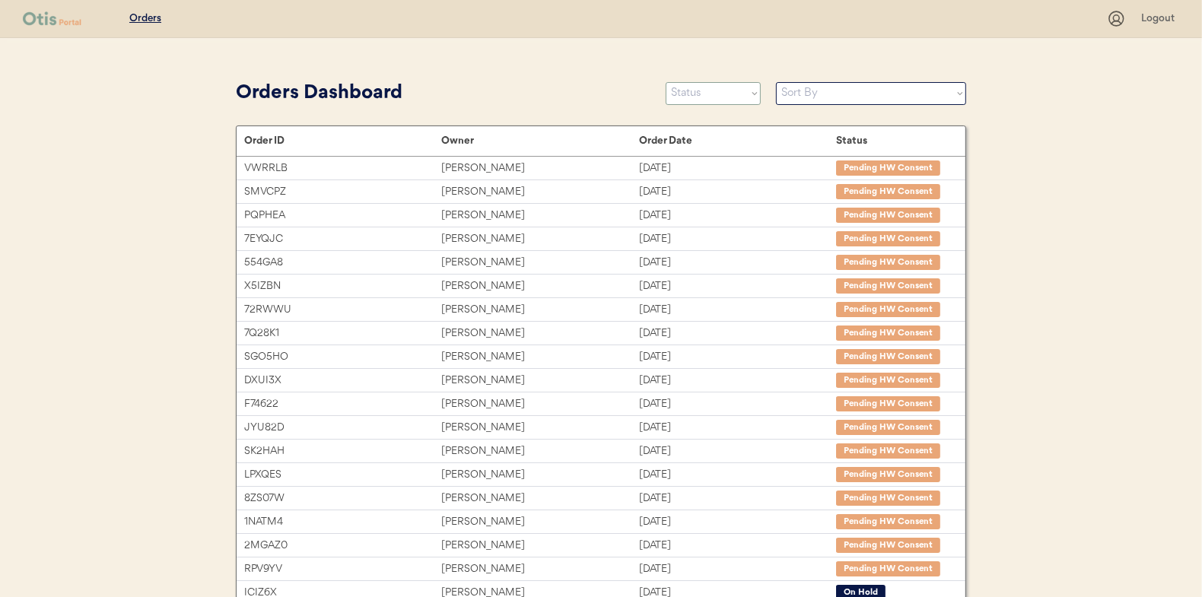
select select ""new""
click at [666, 82] on select "Status On Hold New In Progress Complete Pending HW Consent Canceled" at bounding box center [713, 93] width 95 height 23
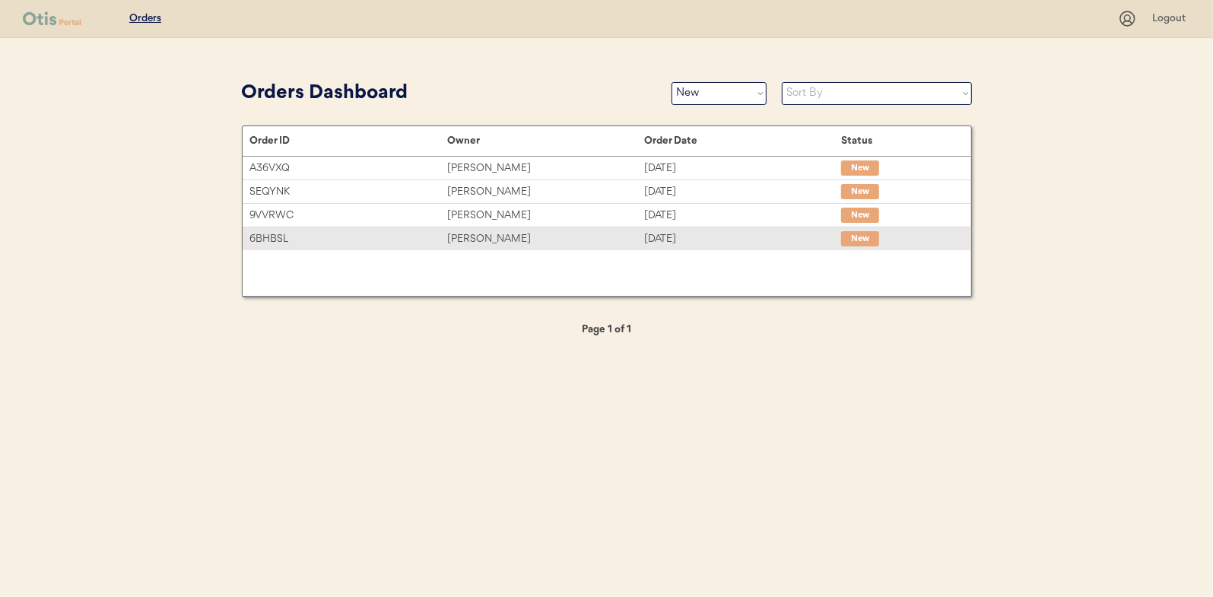
click at [507, 236] on div "Rebecca Stillwell-Miller" at bounding box center [545, 239] width 197 height 17
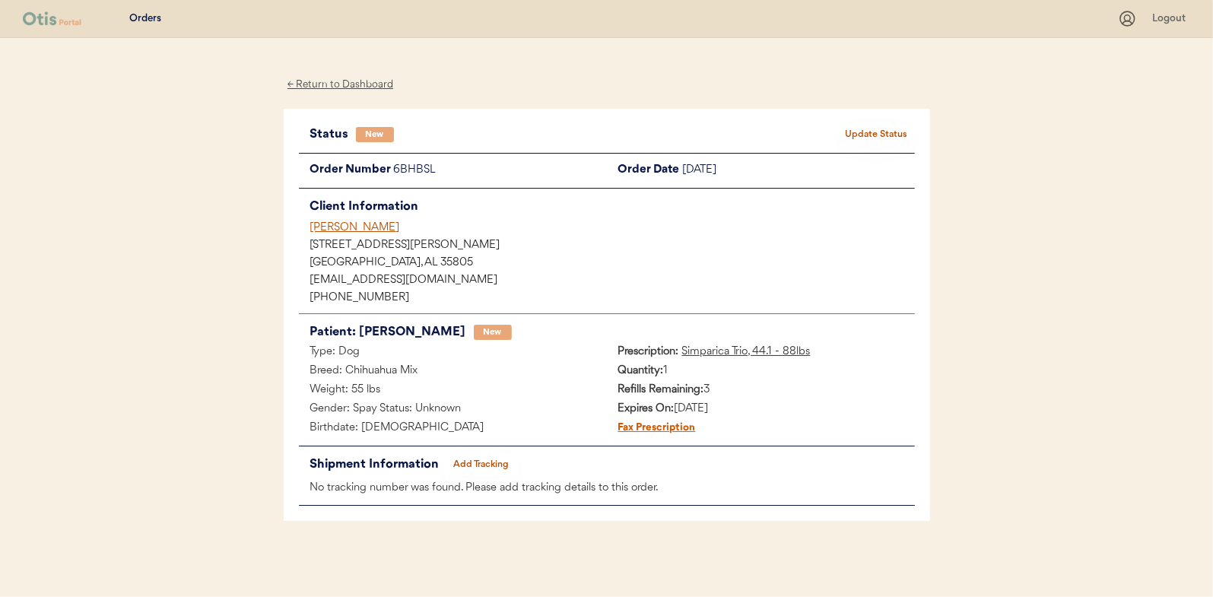
click at [894, 128] on button "Update Status" at bounding box center [877, 134] width 76 height 21
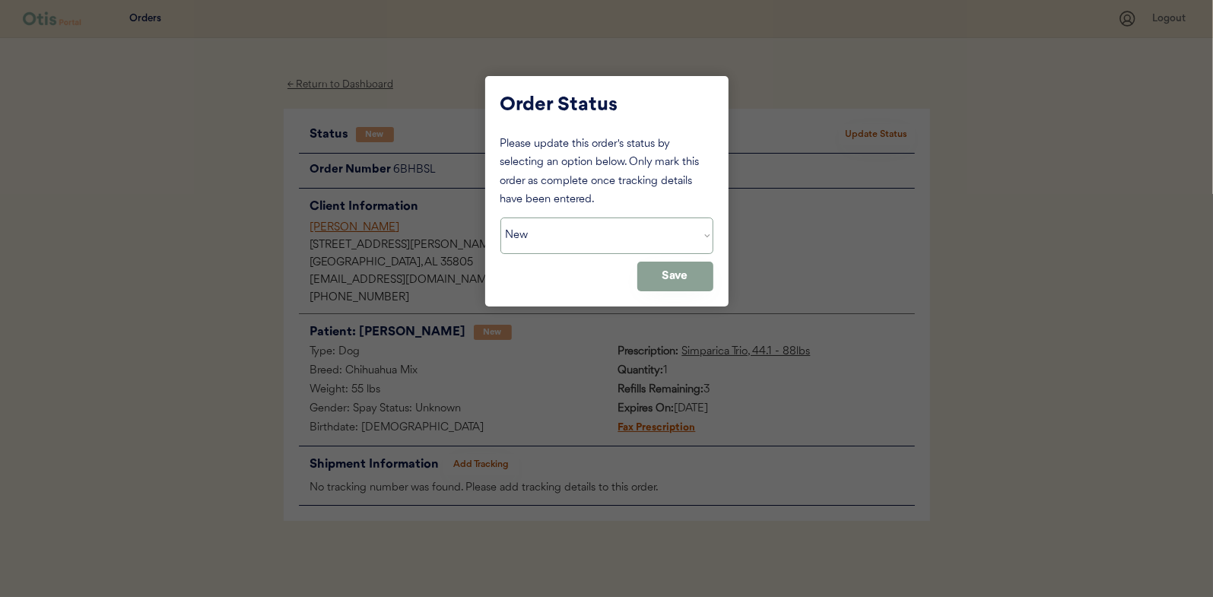
click at [552, 227] on select "Status On Hold New In Progress Complete Pending HW Consent Canceled" at bounding box center [607, 236] width 213 height 37
select select ""in_progress""
click at [501, 218] on select "Status On Hold New In Progress Complete Pending HW Consent Canceled" at bounding box center [607, 236] width 213 height 37
click at [669, 271] on button "Save" at bounding box center [676, 277] width 76 height 30
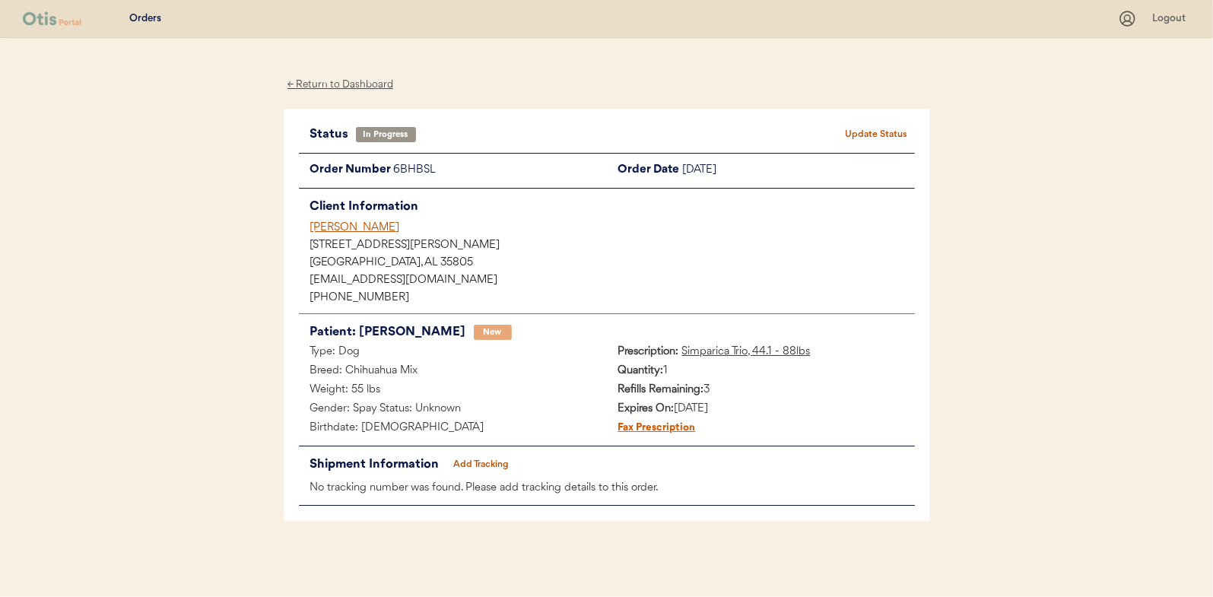
click at [339, 85] on div "← Return to Dashboard" at bounding box center [341, 84] width 114 height 17
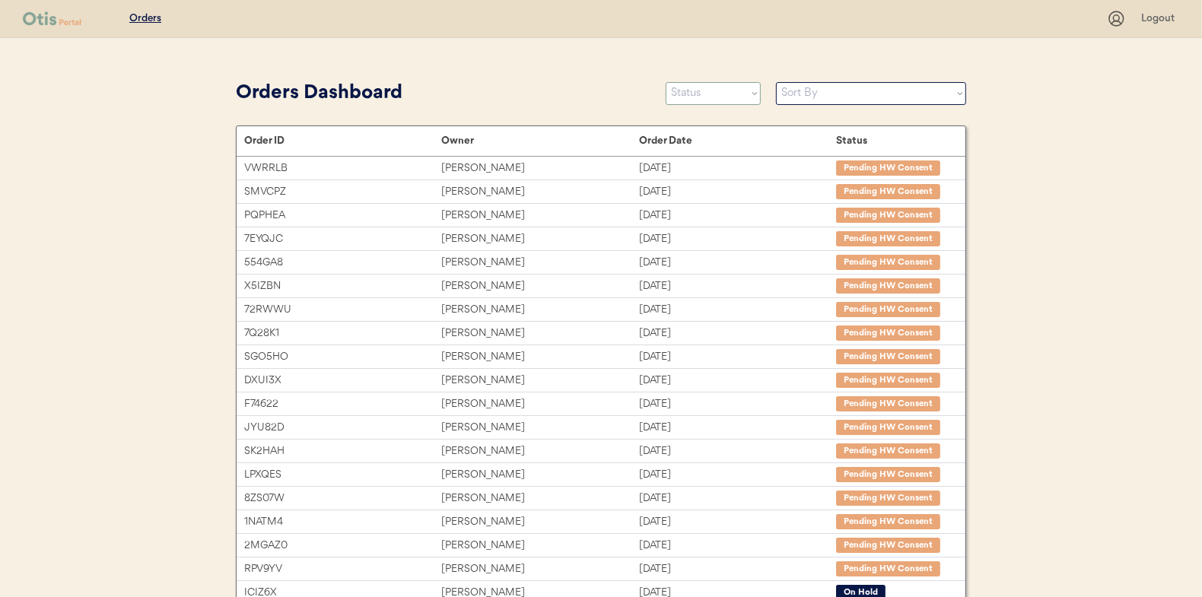
click at [715, 99] on select "Status On Hold New In Progress Complete Pending HW Consent Canceled" at bounding box center [713, 93] width 95 height 23
select select ""new""
click at [666, 82] on select "Status On Hold New In Progress Complete Pending HW Consent Canceled" at bounding box center [713, 93] width 95 height 23
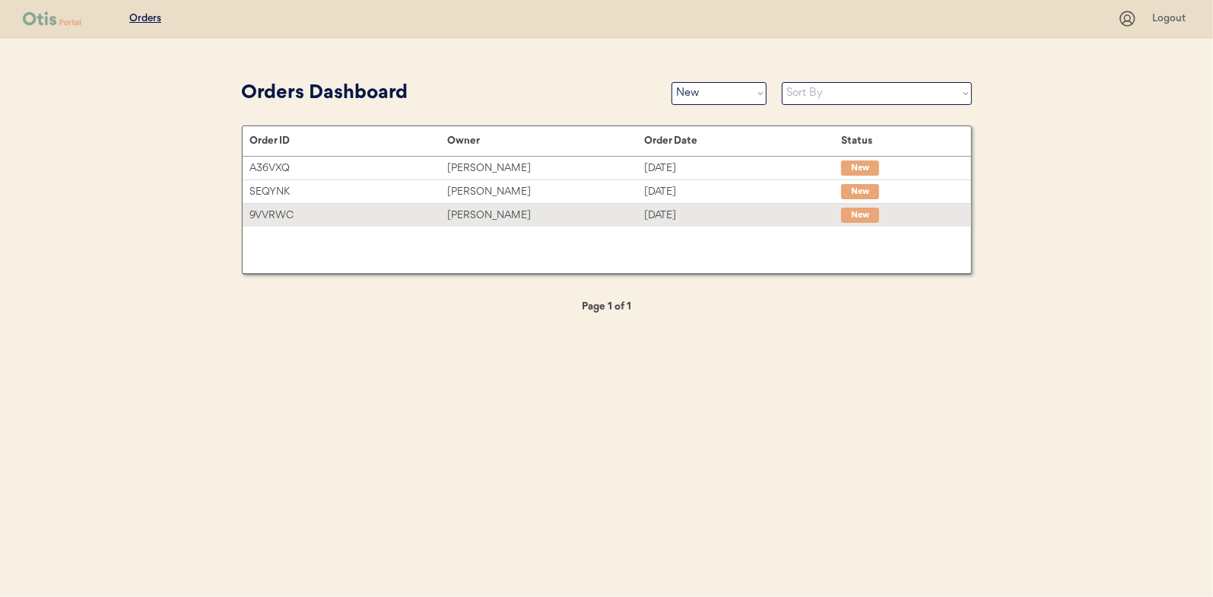
click at [481, 210] on div "[PERSON_NAME]" at bounding box center [545, 215] width 197 height 17
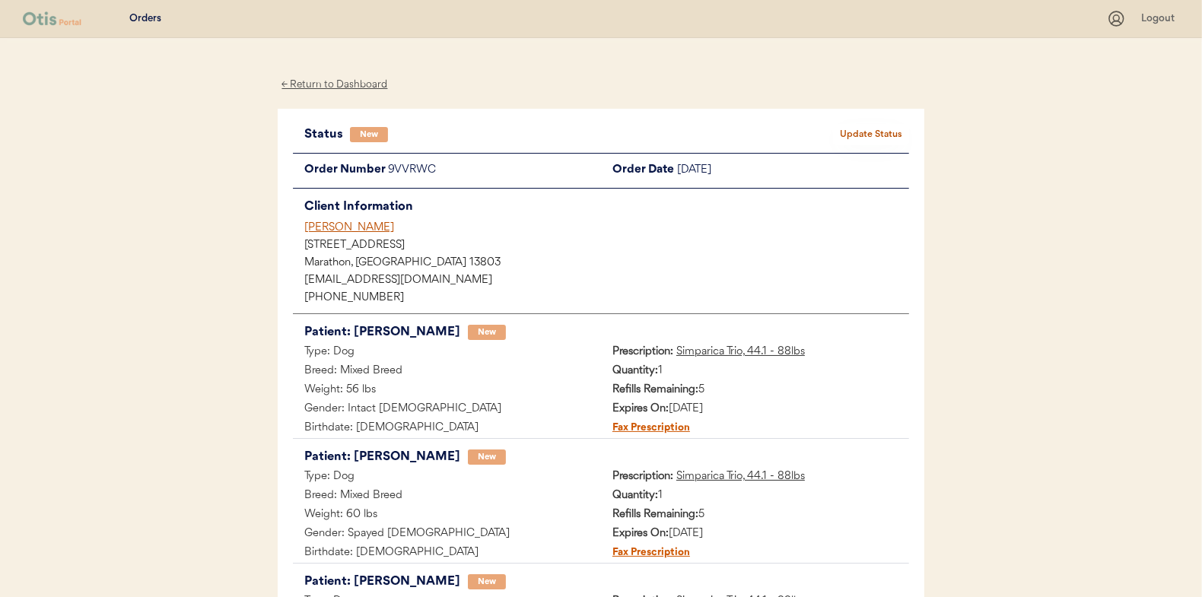
click at [865, 135] on button "Update Status" at bounding box center [871, 134] width 76 height 21
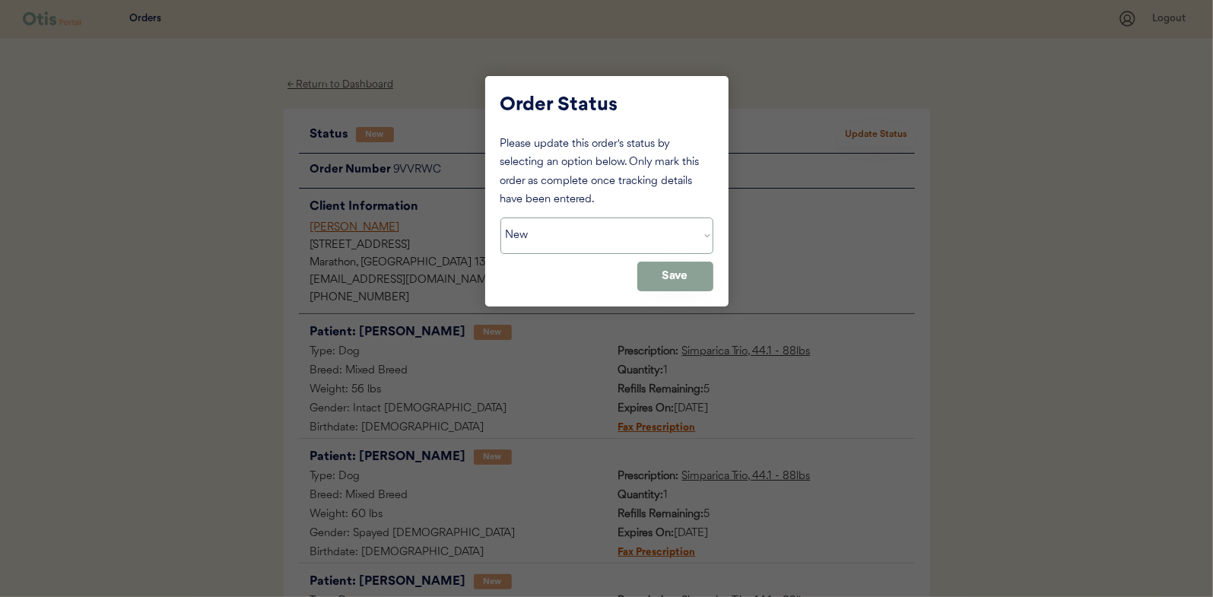
click at [531, 238] on select "Status On Hold New In Progress Complete Pending HW Consent Canceled" at bounding box center [607, 236] width 213 height 37
select select ""in_progress""
click at [501, 218] on select "Status On Hold New In Progress Complete Pending HW Consent Canceled" at bounding box center [607, 236] width 213 height 37
click at [685, 271] on button "Save" at bounding box center [676, 277] width 76 height 30
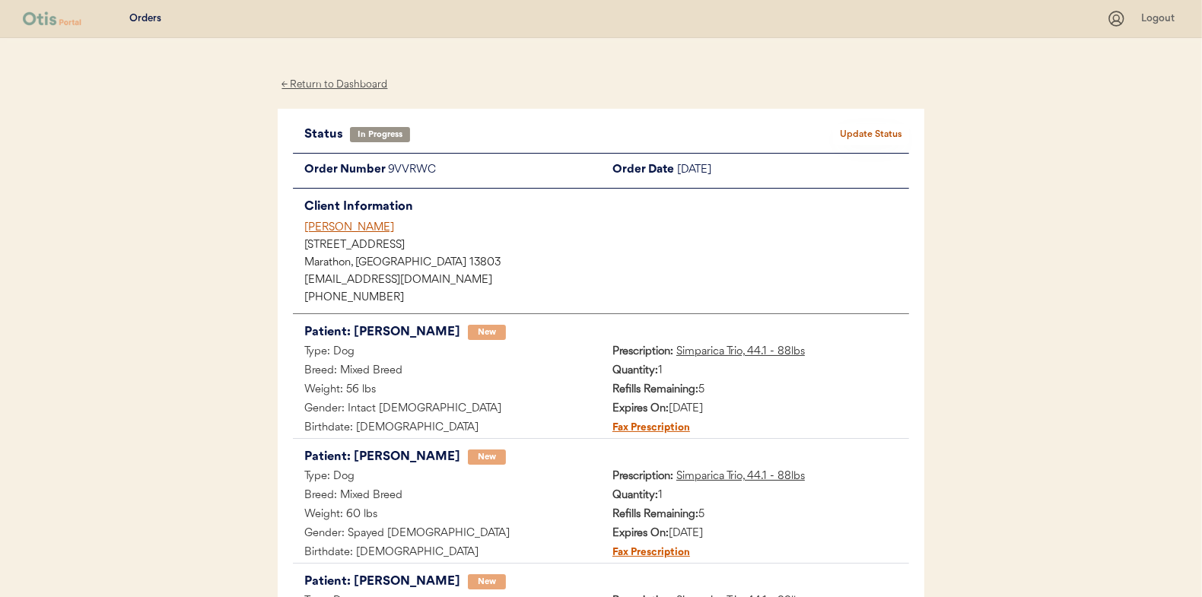
click at [332, 79] on div "← Return to Dashboard" at bounding box center [335, 84] width 114 height 17
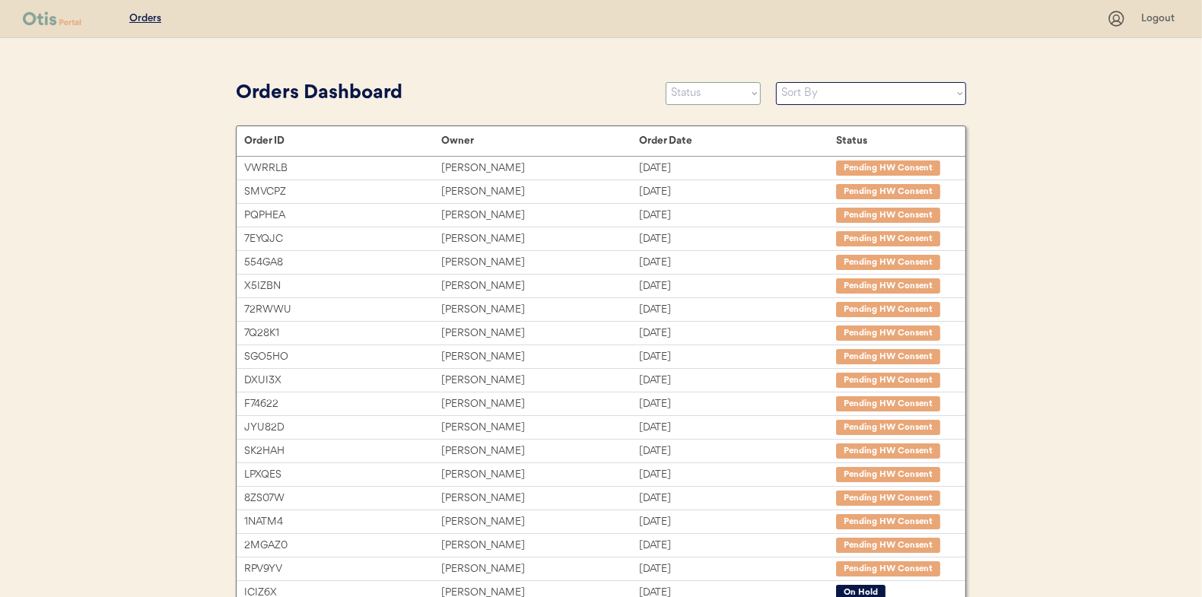
click at [697, 94] on select "Status On Hold New In Progress Complete Pending HW Consent Canceled" at bounding box center [713, 93] width 95 height 23
select select ""new""
click at [666, 82] on select "Status On Hold New In Progress Complete Pending HW Consent Canceled" at bounding box center [713, 93] width 95 height 23
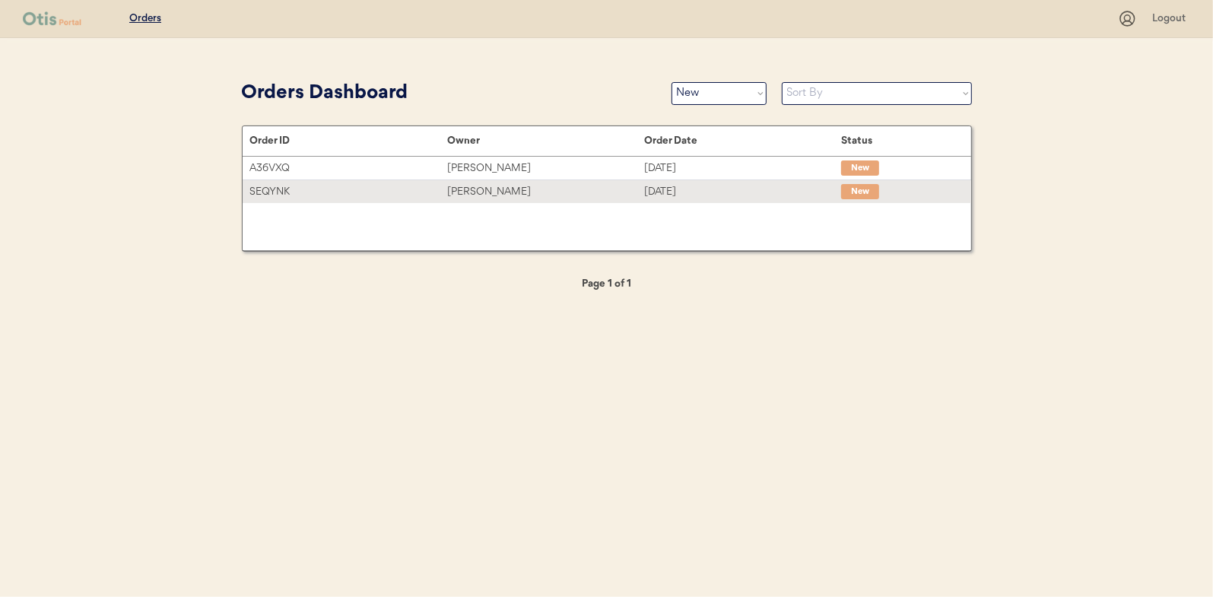
click at [479, 192] on div "Pablo Arana" at bounding box center [545, 191] width 197 height 17
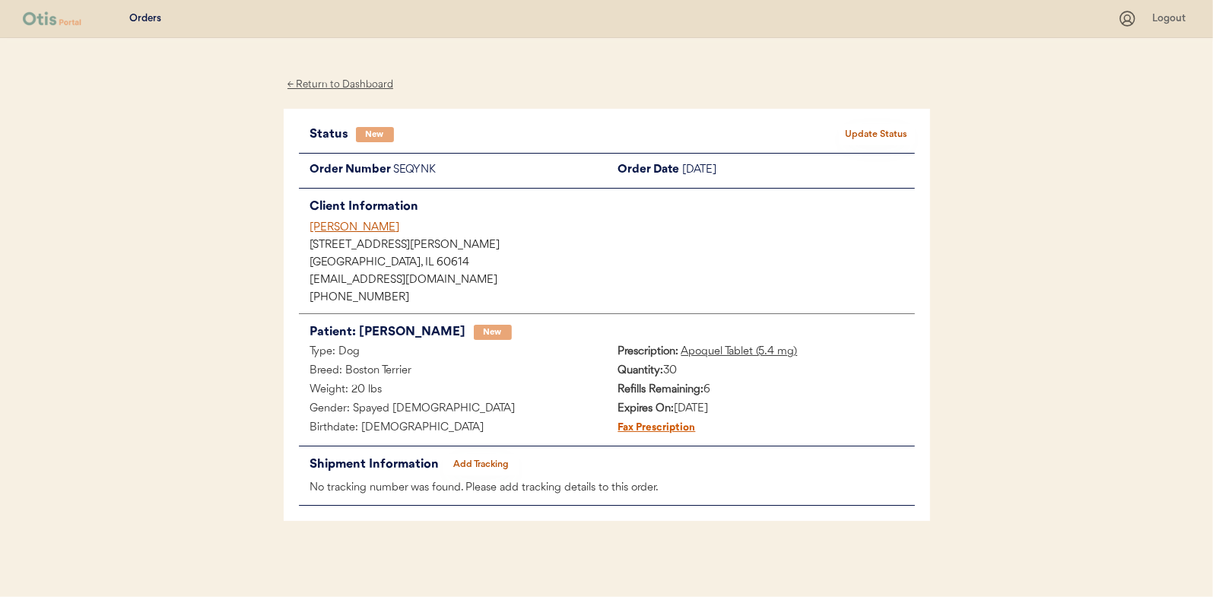
click at [869, 138] on button "Update Status" at bounding box center [877, 134] width 76 height 21
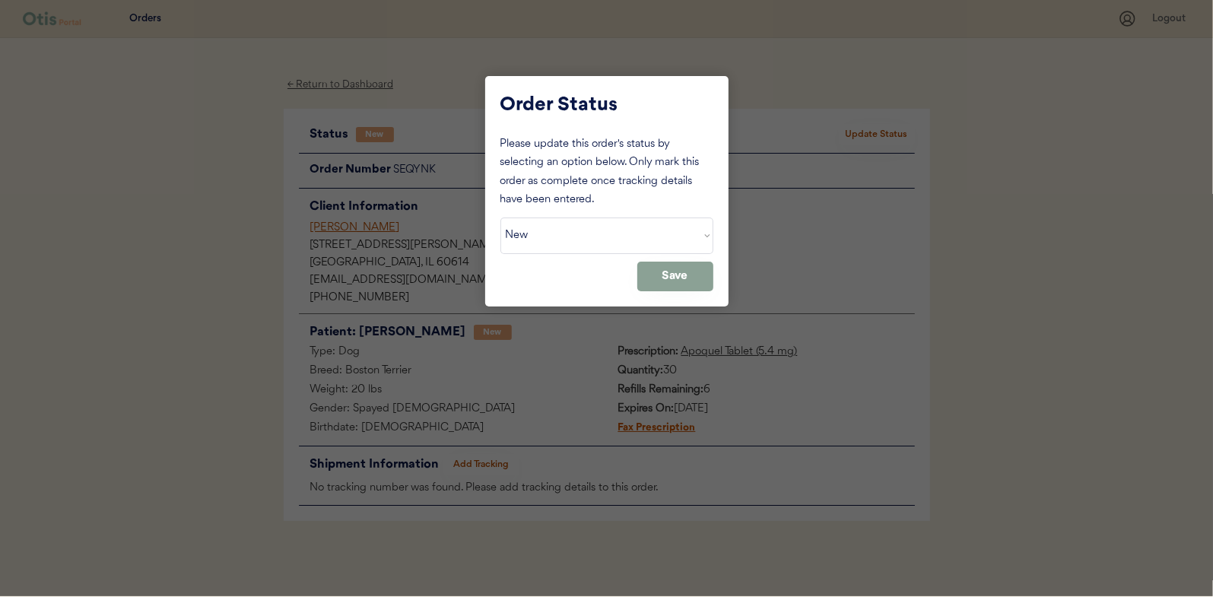
click at [552, 218] on select "Status On Hold New In Progress Complete Pending HW Consent Canceled" at bounding box center [607, 236] width 213 height 37
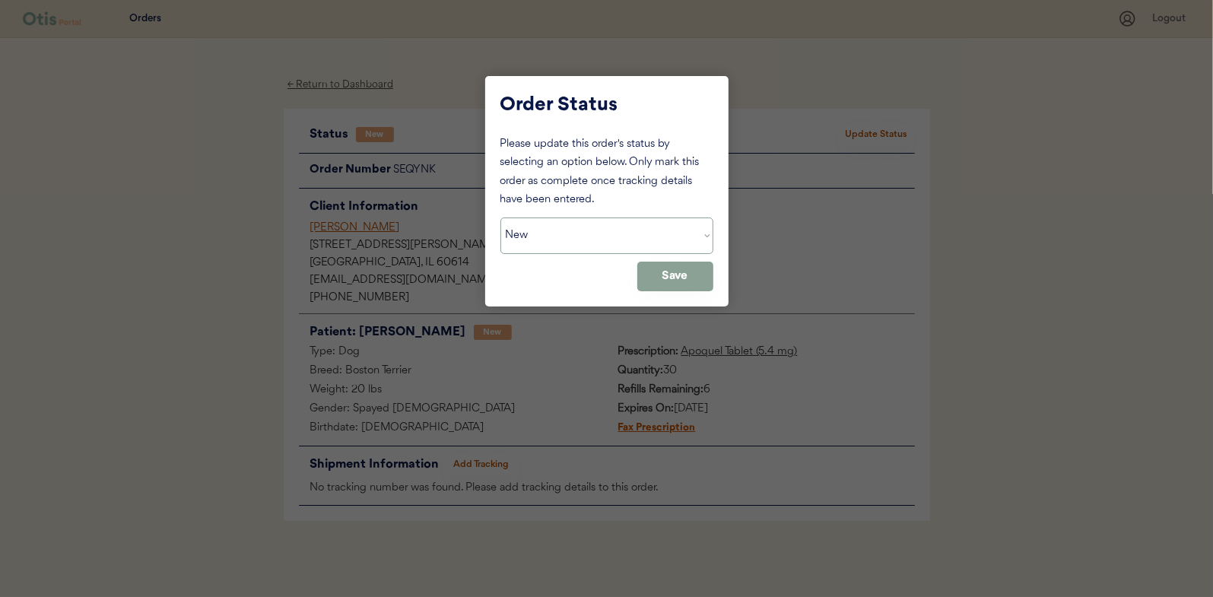
select select ""in_progress""
click at [501, 218] on select "Status On Hold New In Progress Complete Pending HW Consent Canceled" at bounding box center [607, 236] width 213 height 37
click at [675, 278] on button "Save" at bounding box center [676, 277] width 76 height 30
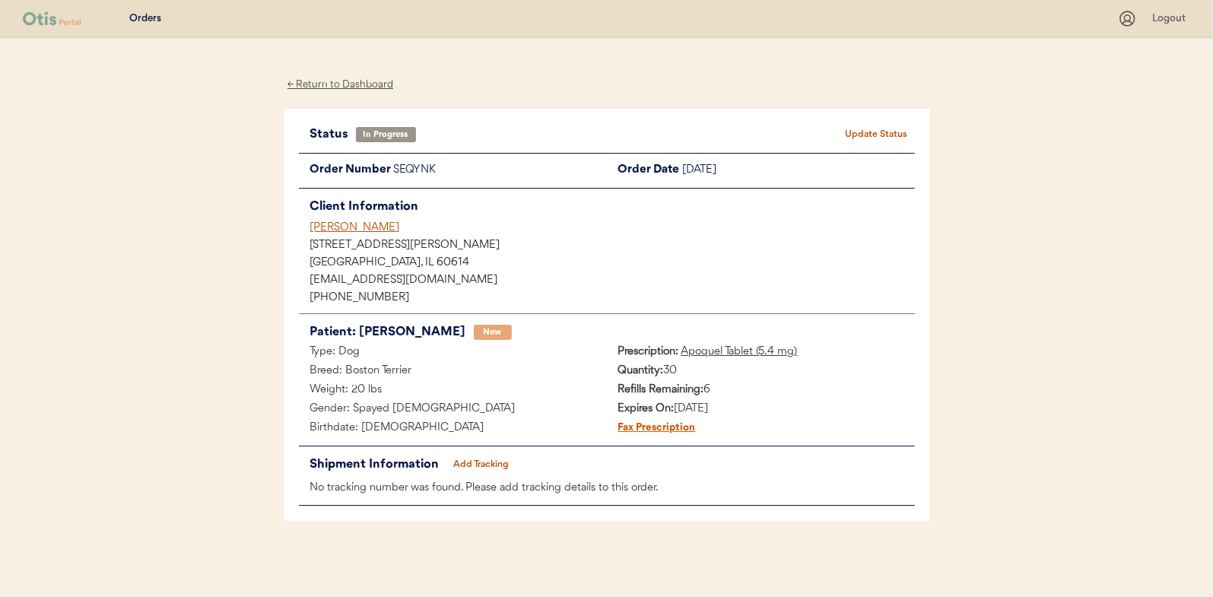
click at [337, 83] on div "← Return to Dashboard" at bounding box center [341, 84] width 114 height 17
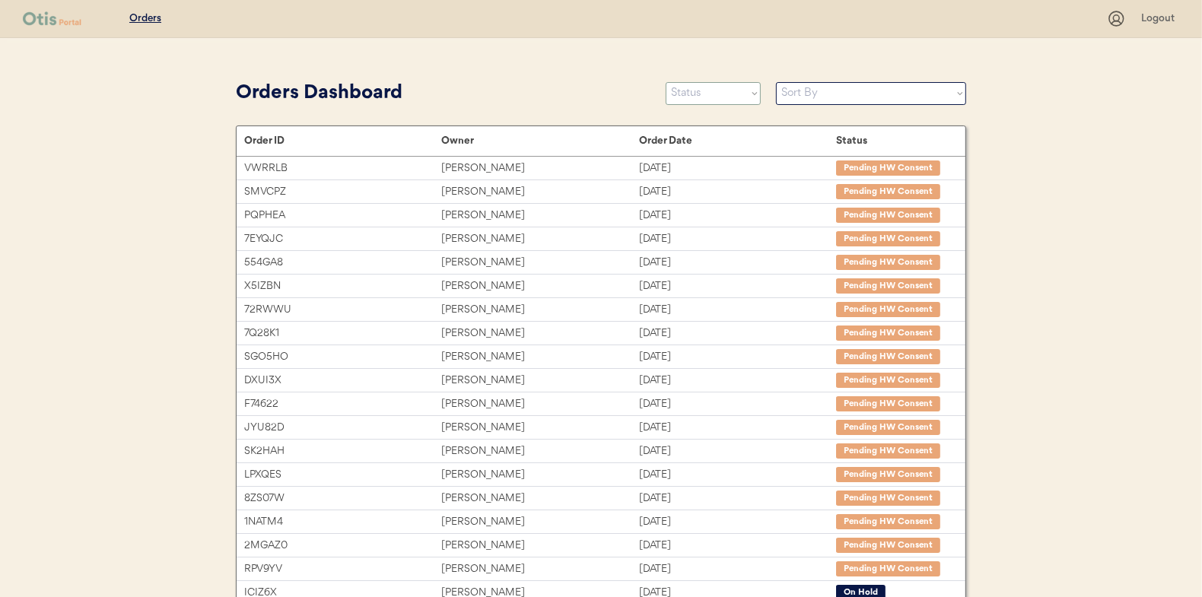
click at [689, 94] on select "Status On Hold New In Progress Complete Pending HW Consent Canceled" at bounding box center [713, 93] width 95 height 23
select select ""new""
click at [666, 82] on select "Status On Hold New In Progress Complete Pending HW Consent Canceled" at bounding box center [713, 93] width 95 height 23
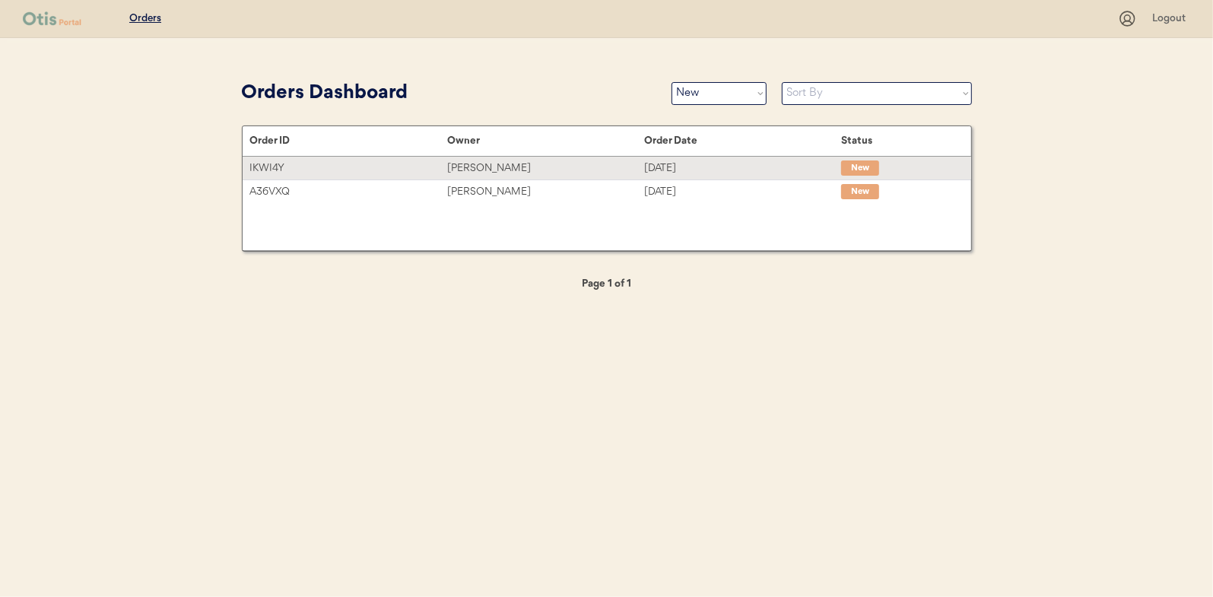
click at [467, 164] on div "[PERSON_NAME]" at bounding box center [545, 168] width 197 height 17
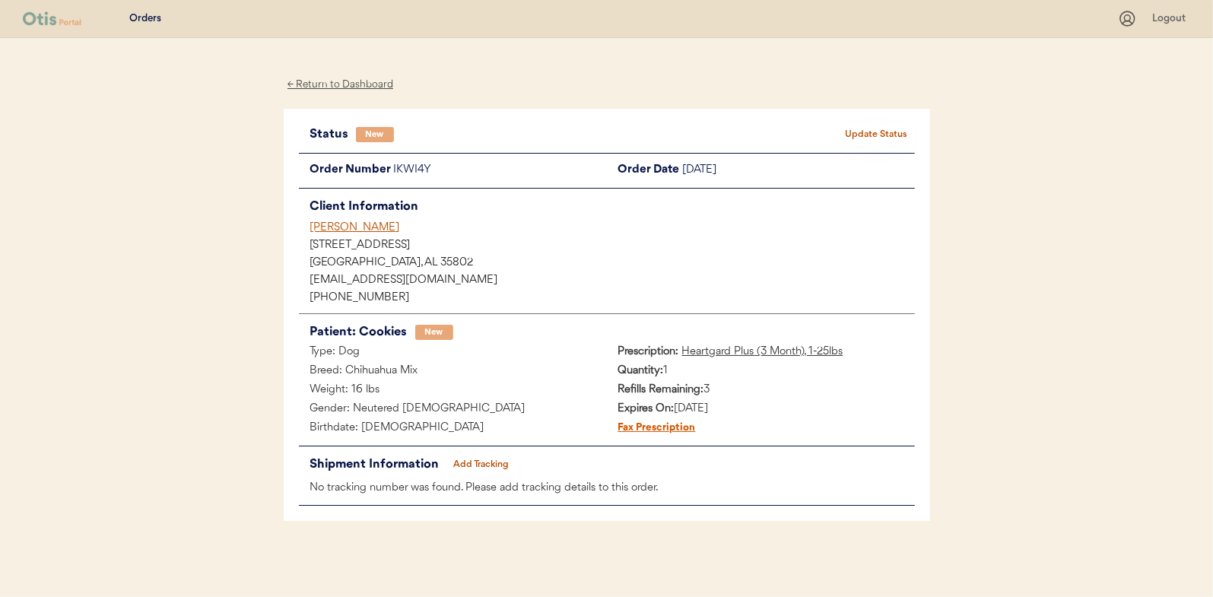
click at [863, 126] on button "Update Status" at bounding box center [877, 134] width 76 height 21
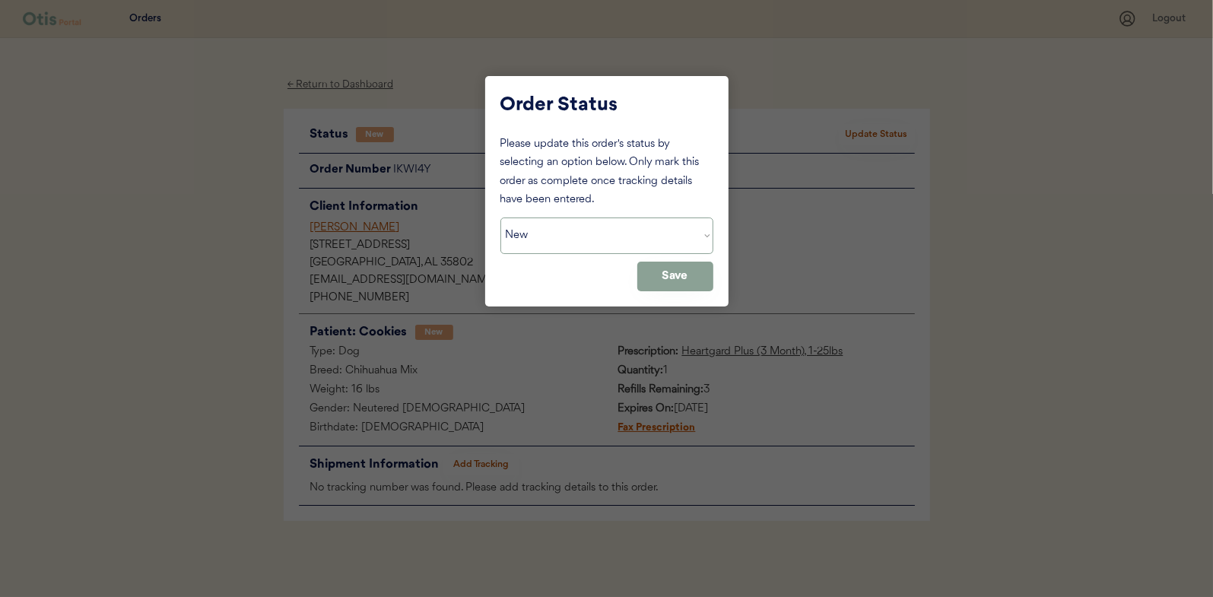
click at [558, 226] on select "Status On Hold New In Progress Complete Pending HW Consent Canceled" at bounding box center [607, 236] width 213 height 37
select select ""in_progress""
click at [501, 218] on select "Status On Hold New In Progress Complete Pending HW Consent Canceled" at bounding box center [607, 236] width 213 height 37
click at [674, 267] on button "Save" at bounding box center [676, 277] width 76 height 30
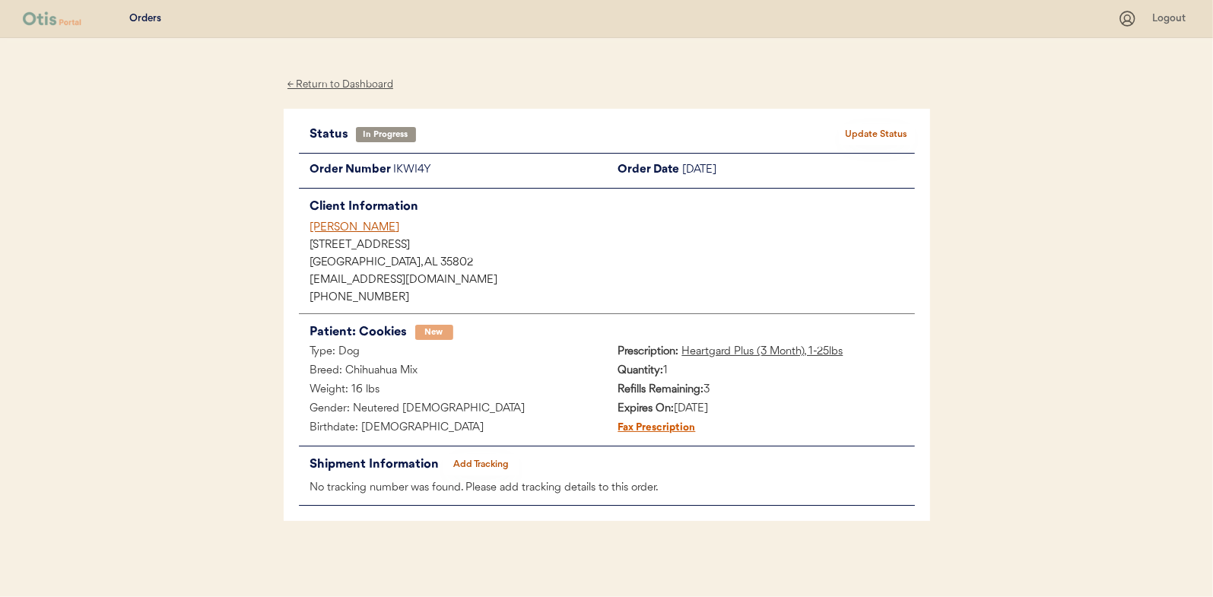
click at [342, 83] on div "← Return to Dashboard" at bounding box center [341, 84] width 114 height 17
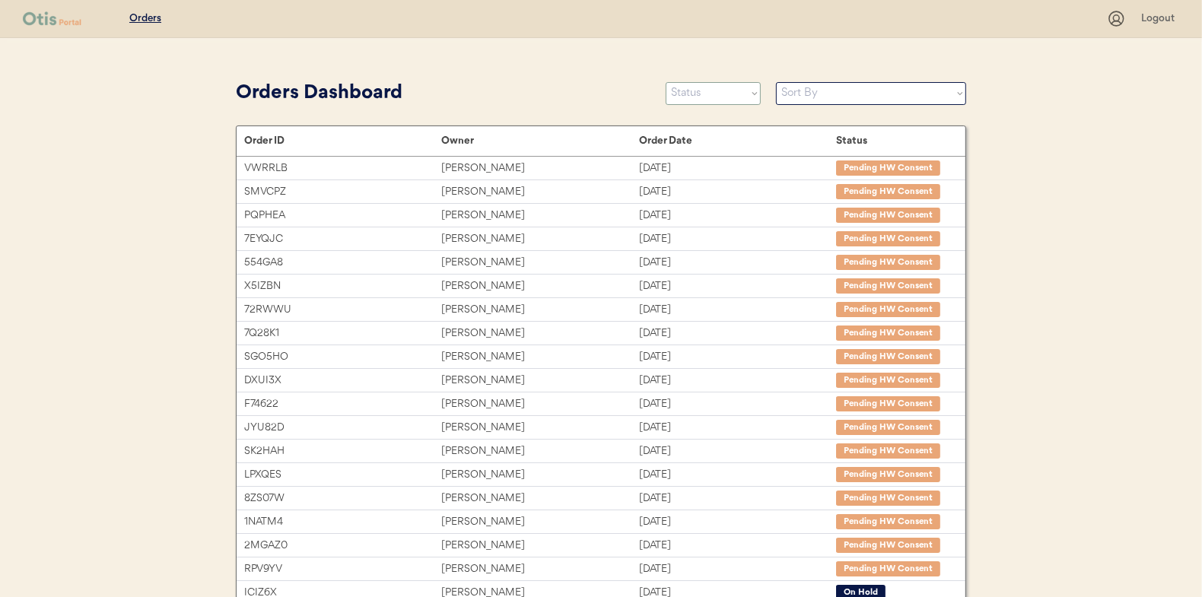
click at [701, 94] on select "Status On Hold New In Progress Complete Pending HW Consent Canceled" at bounding box center [713, 93] width 95 height 23
select select ""new""
click at [666, 82] on select "Status On Hold New In Progress Complete Pending HW Consent Canceled" at bounding box center [713, 93] width 95 height 23
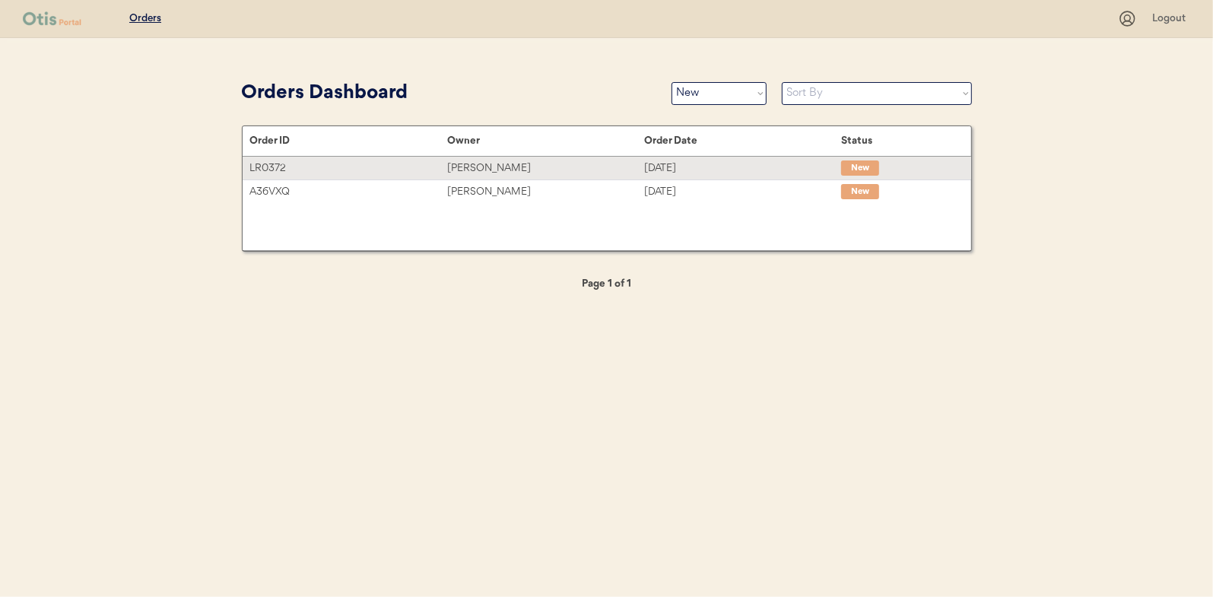
drag, startPoint x: 464, startPoint y: 168, endPoint x: 435, endPoint y: 173, distance: 29.4
click at [464, 168] on div "Debi Clark" at bounding box center [545, 168] width 197 height 17
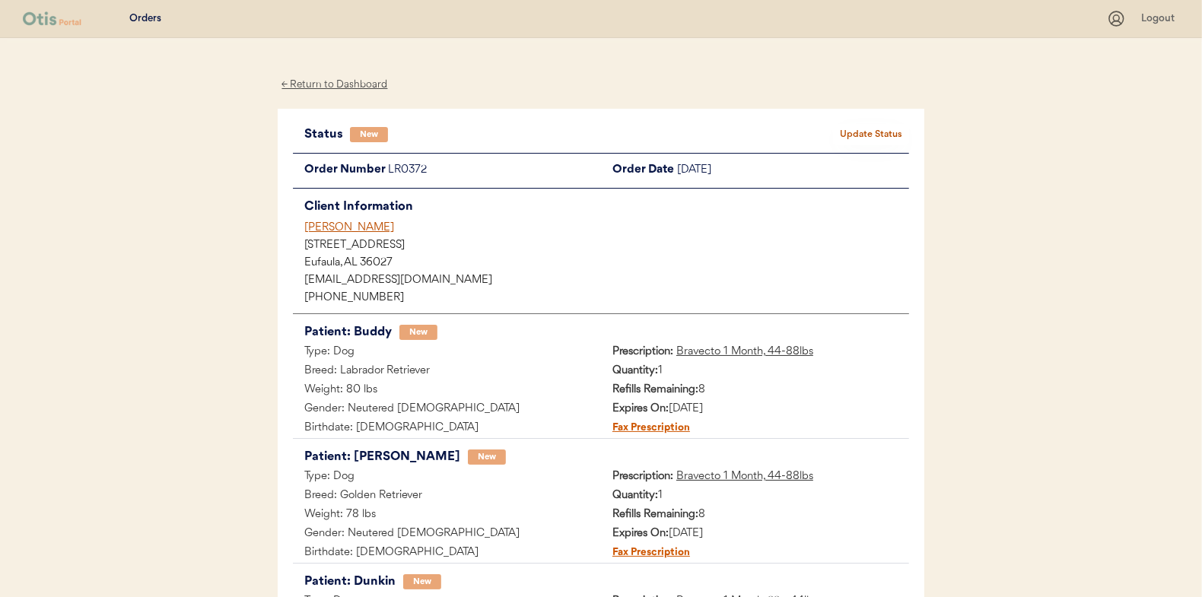
click at [342, 80] on div "← Return to Dashboard" at bounding box center [335, 84] width 114 height 17
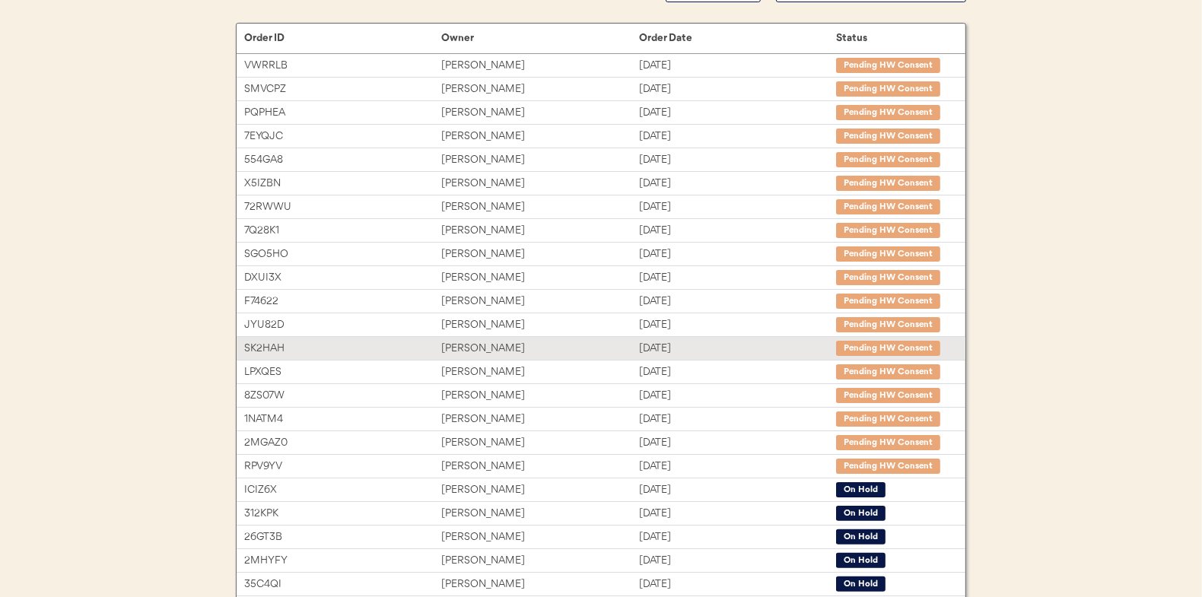
scroll to position [5, 0]
